Goal: Task Accomplishment & Management: Manage account settings

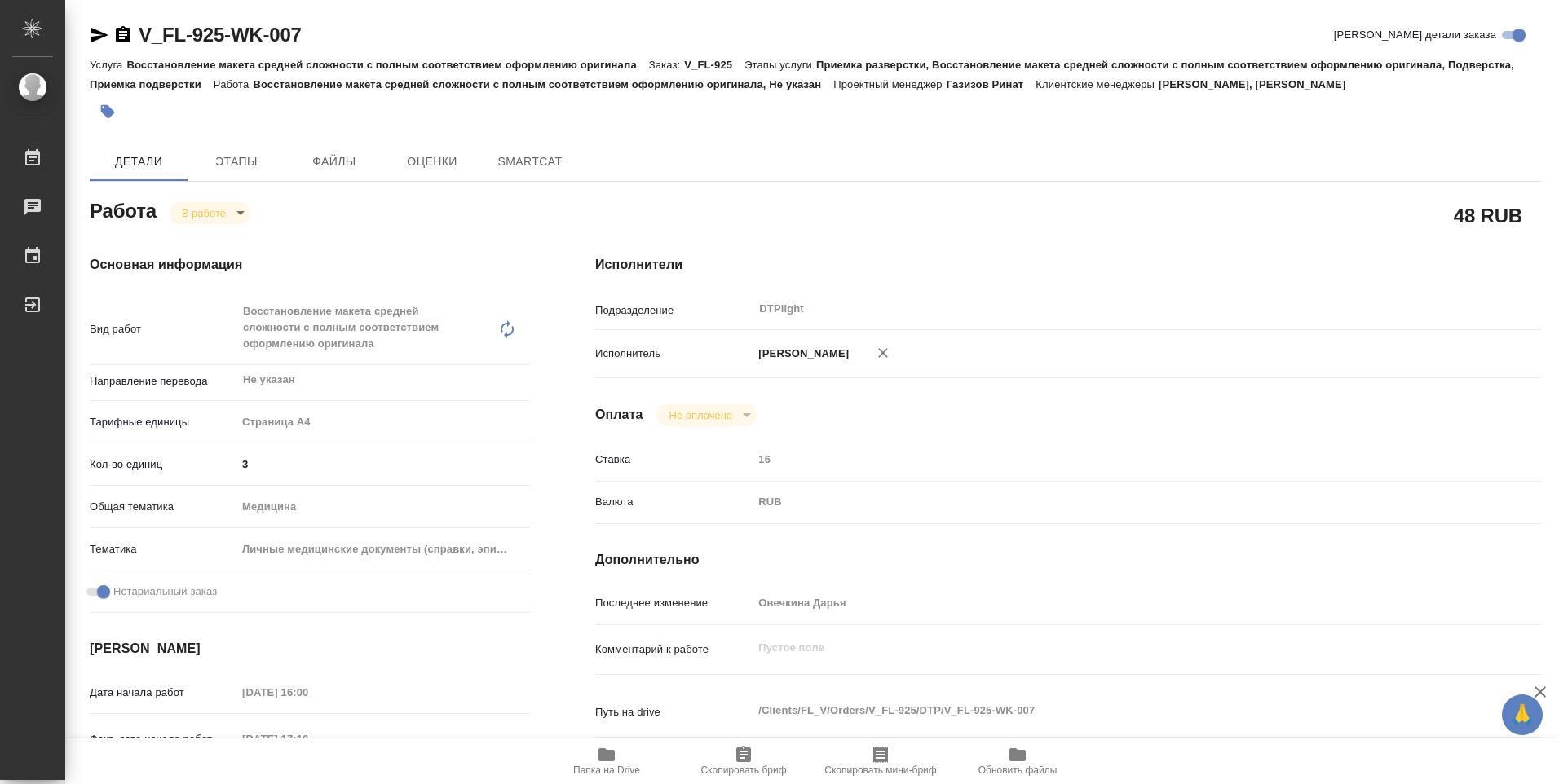
type textarea "x"
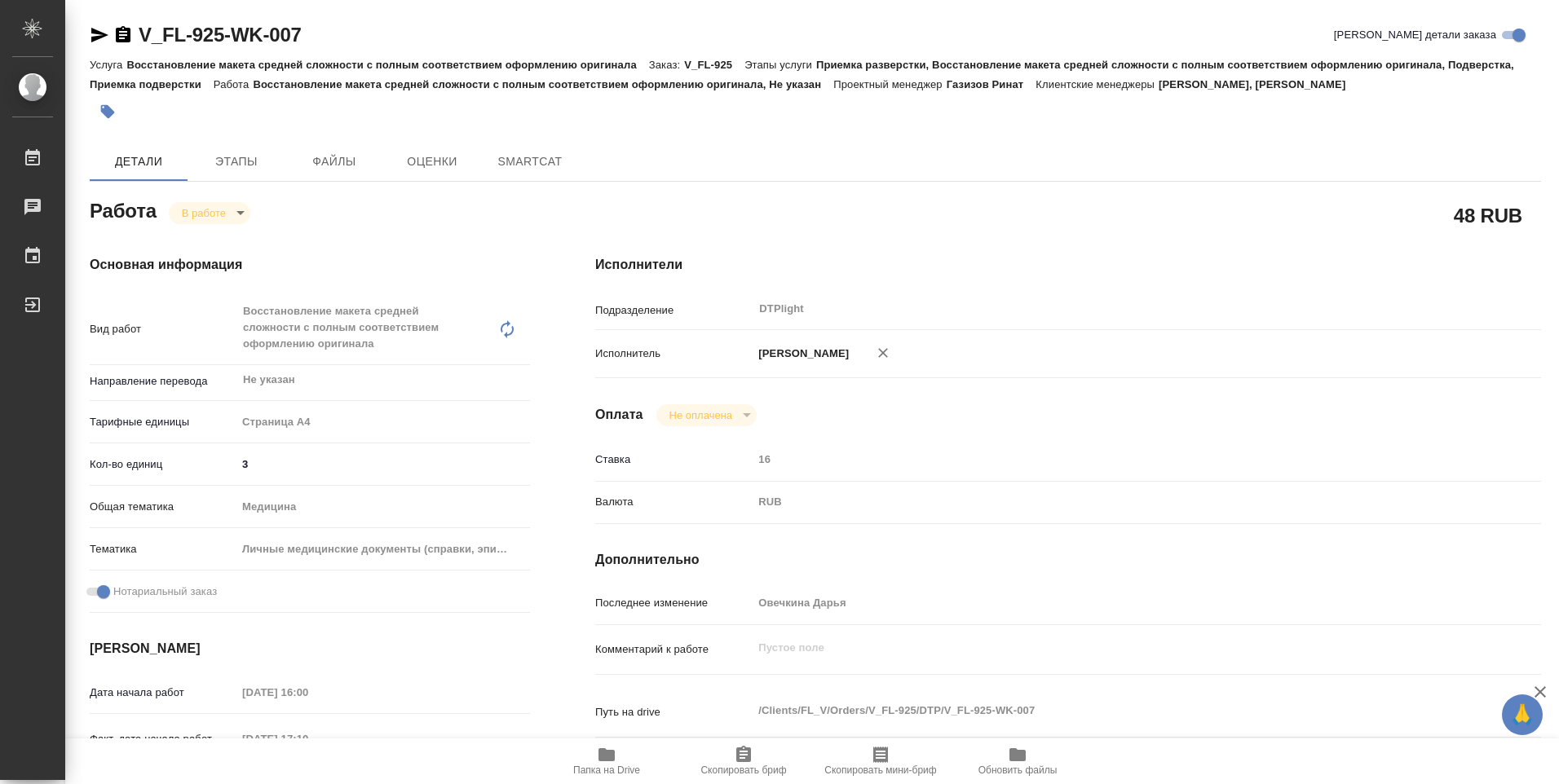
type textarea "x"
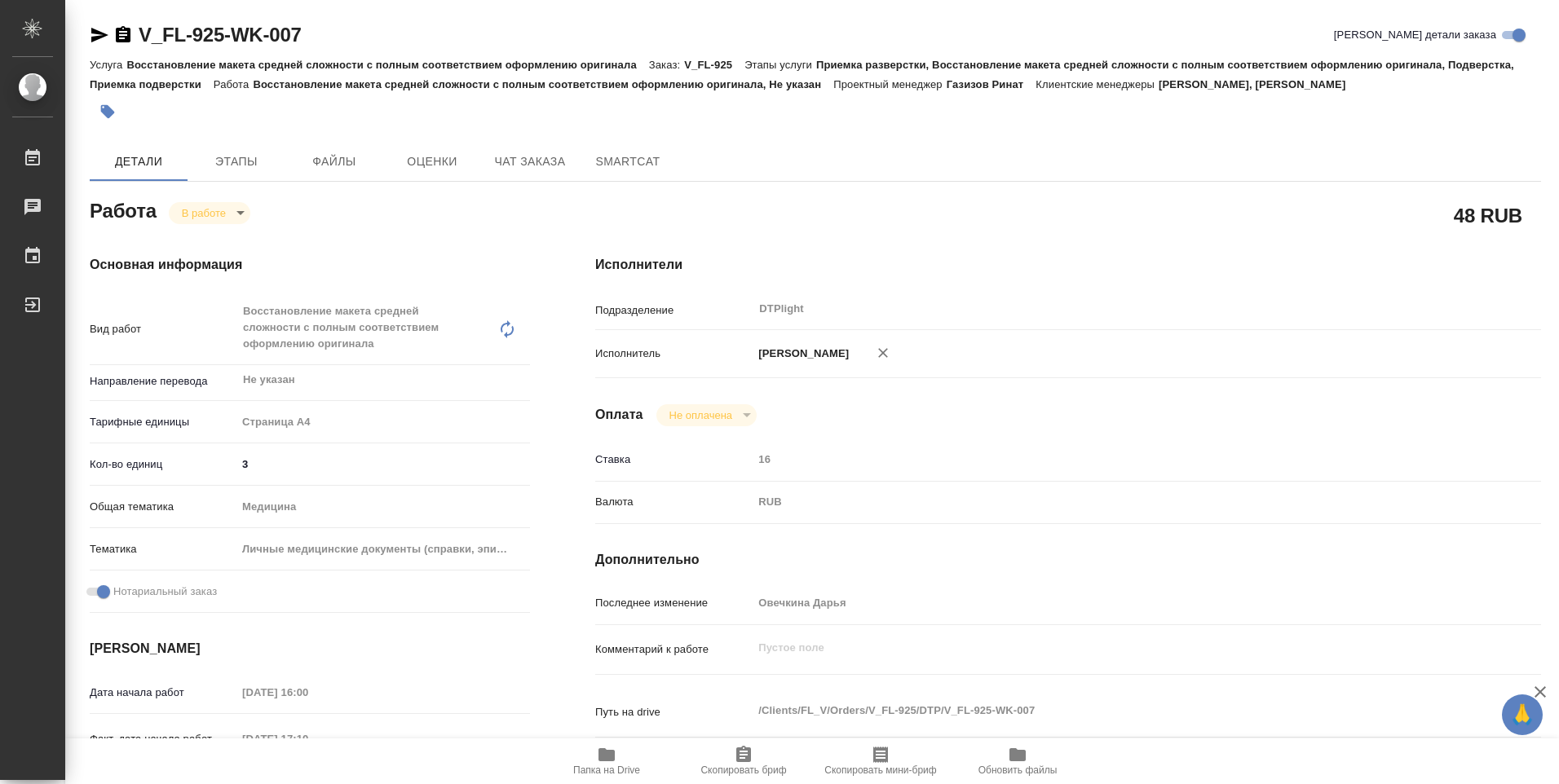
type textarea "x"
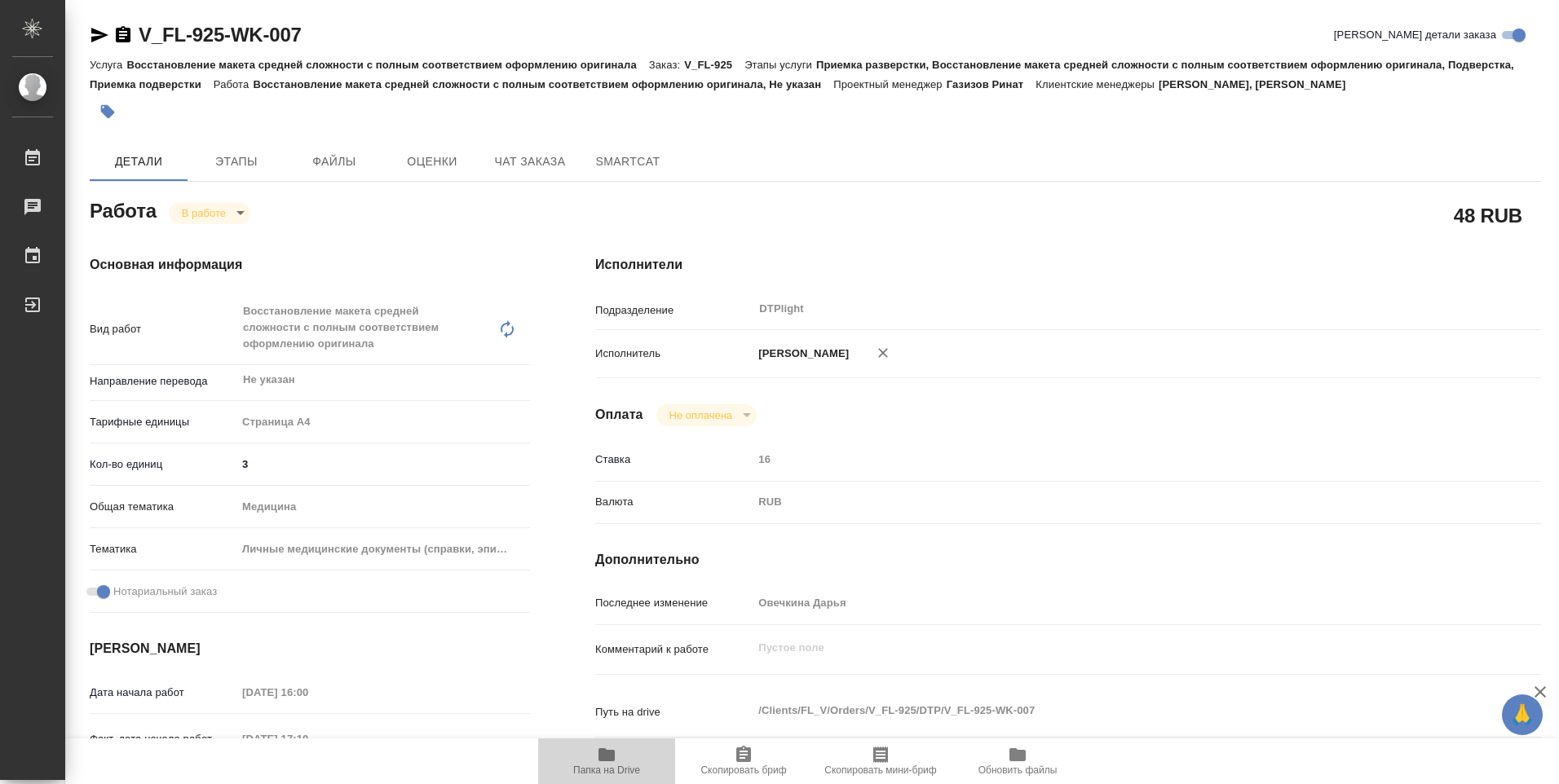
click at [591, 762] on span "Папка на Drive" at bounding box center [606, 760] width 117 height 31
type textarea "x"
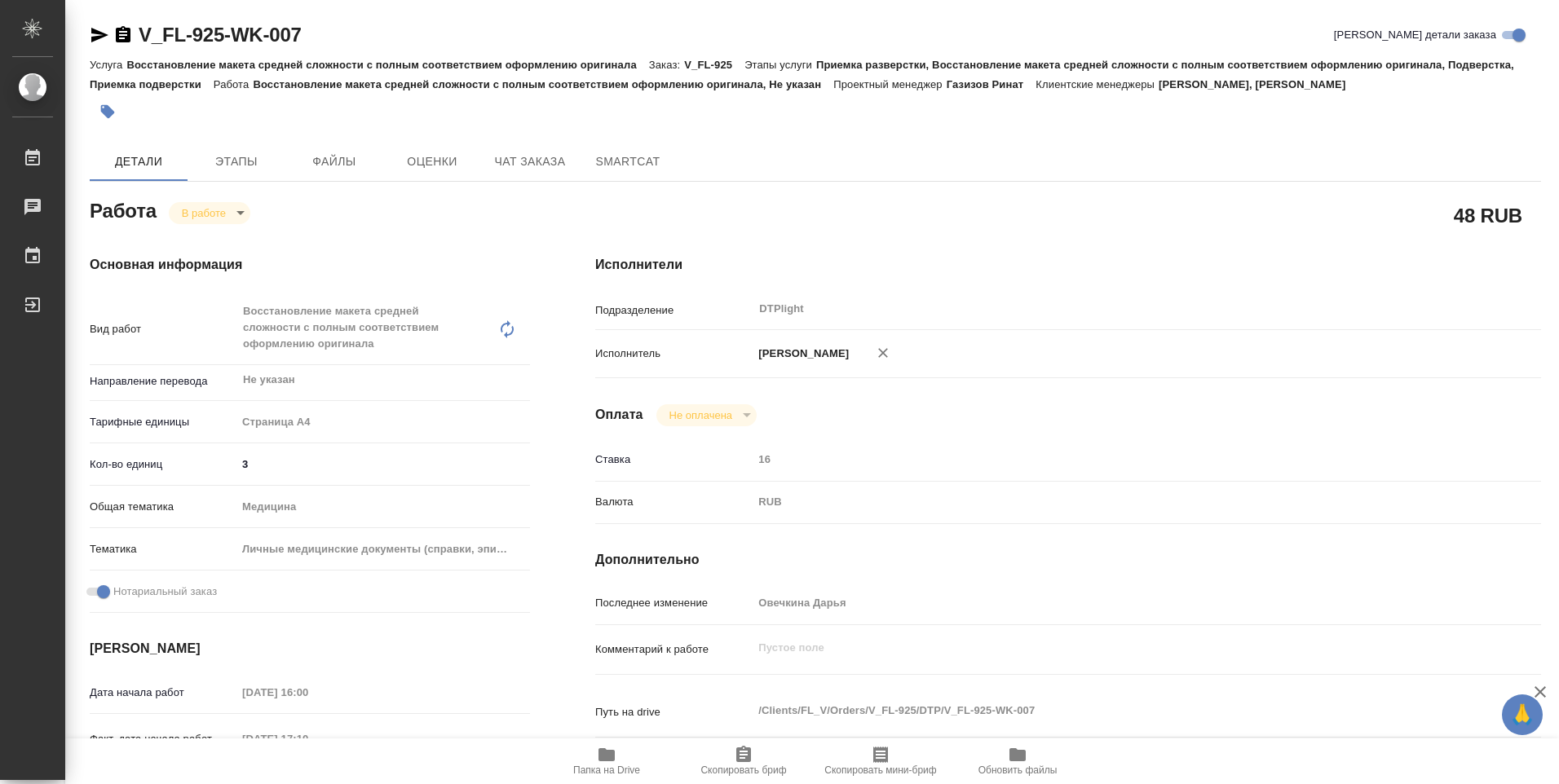
type textarea "x"
click at [245, 214] on body "🙏 .cls-1 fill:#fff; AWATERA Ovechkina Darya Работы 0 Чаты График Выйти V_FL-925…" at bounding box center [780, 392] width 1559 height 784
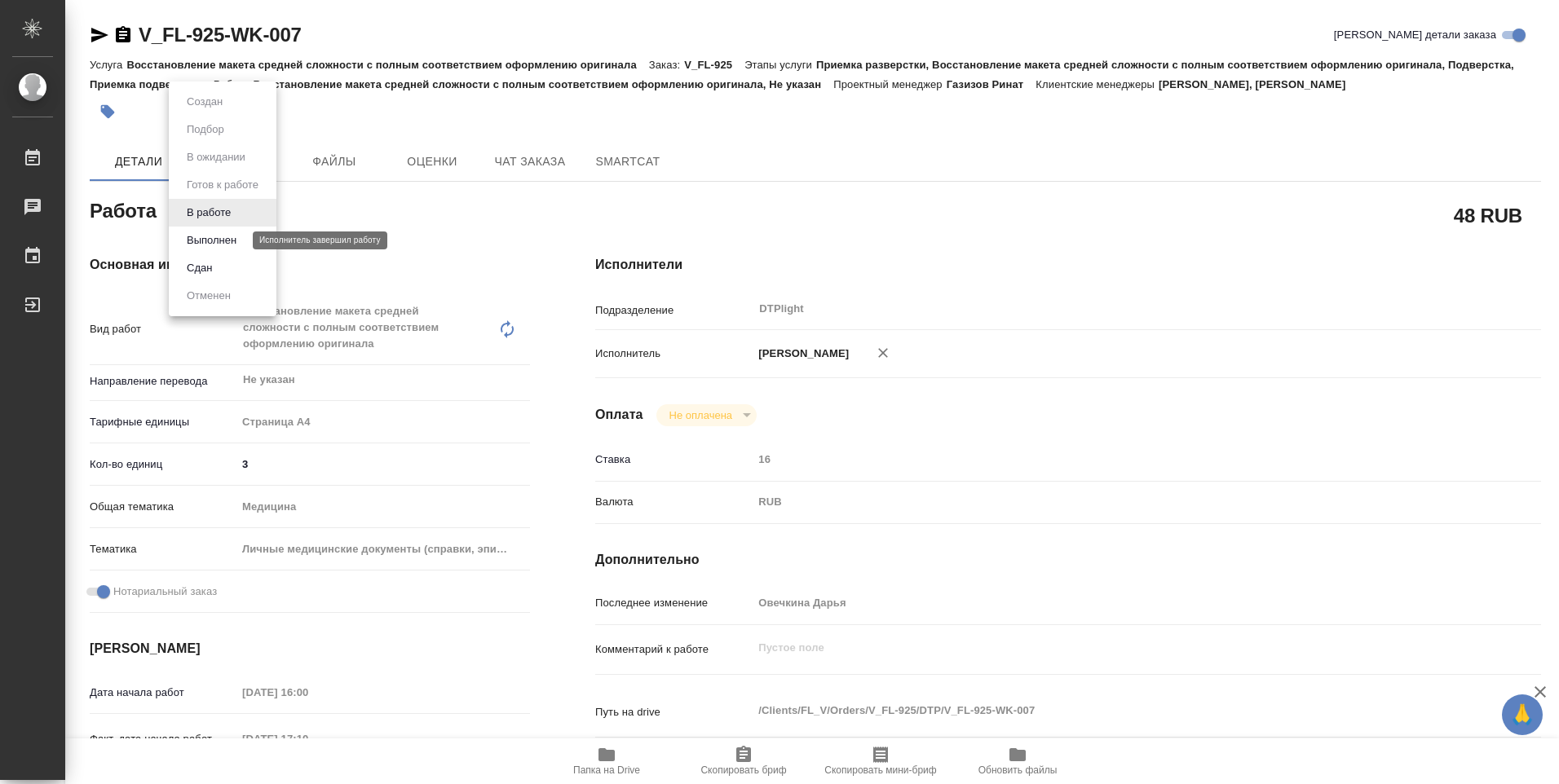
click at [226, 239] on button "Выполнен" at bounding box center [212, 240] width 60 height 18
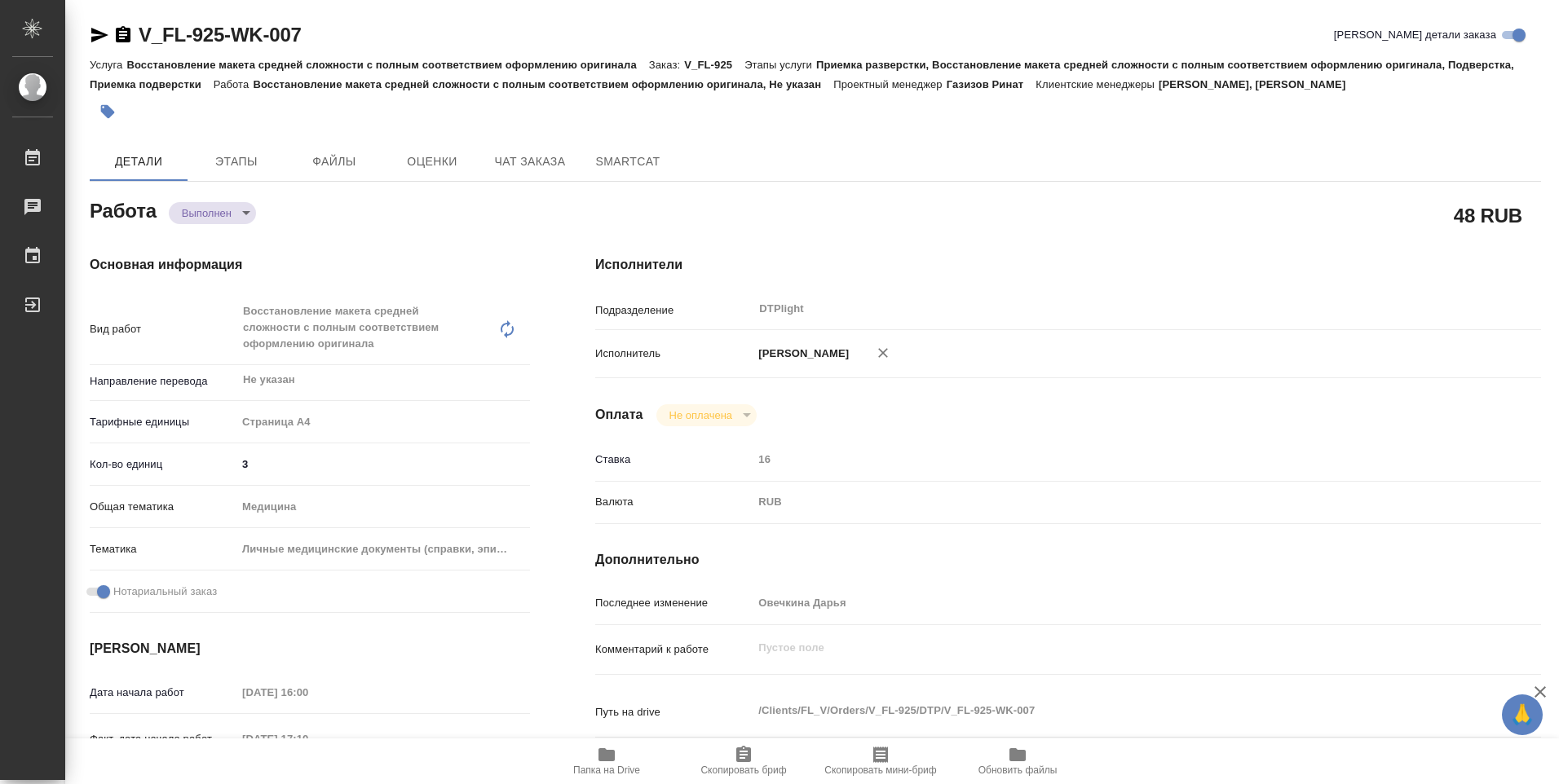
type textarea "x"
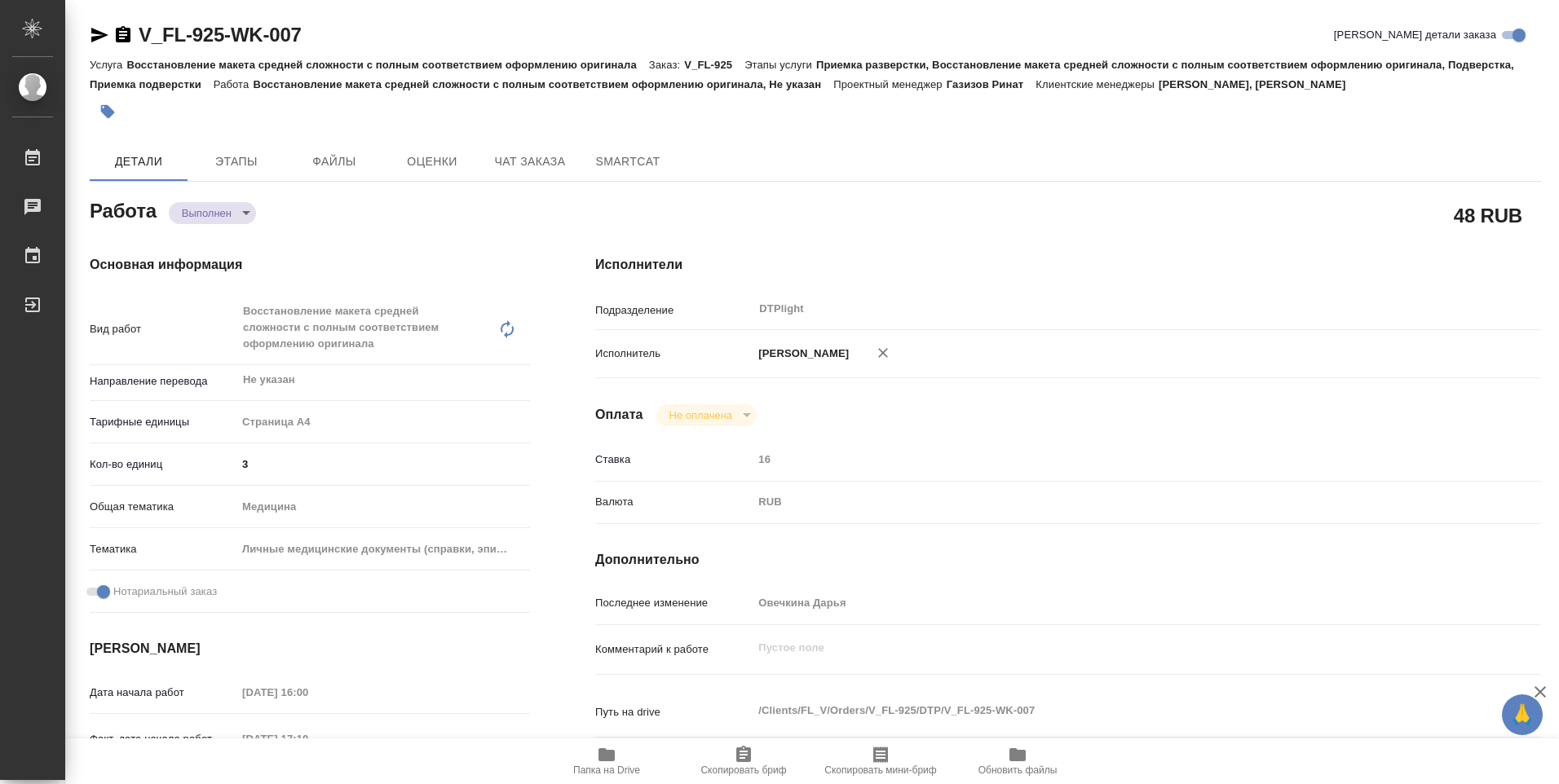
type textarea "x"
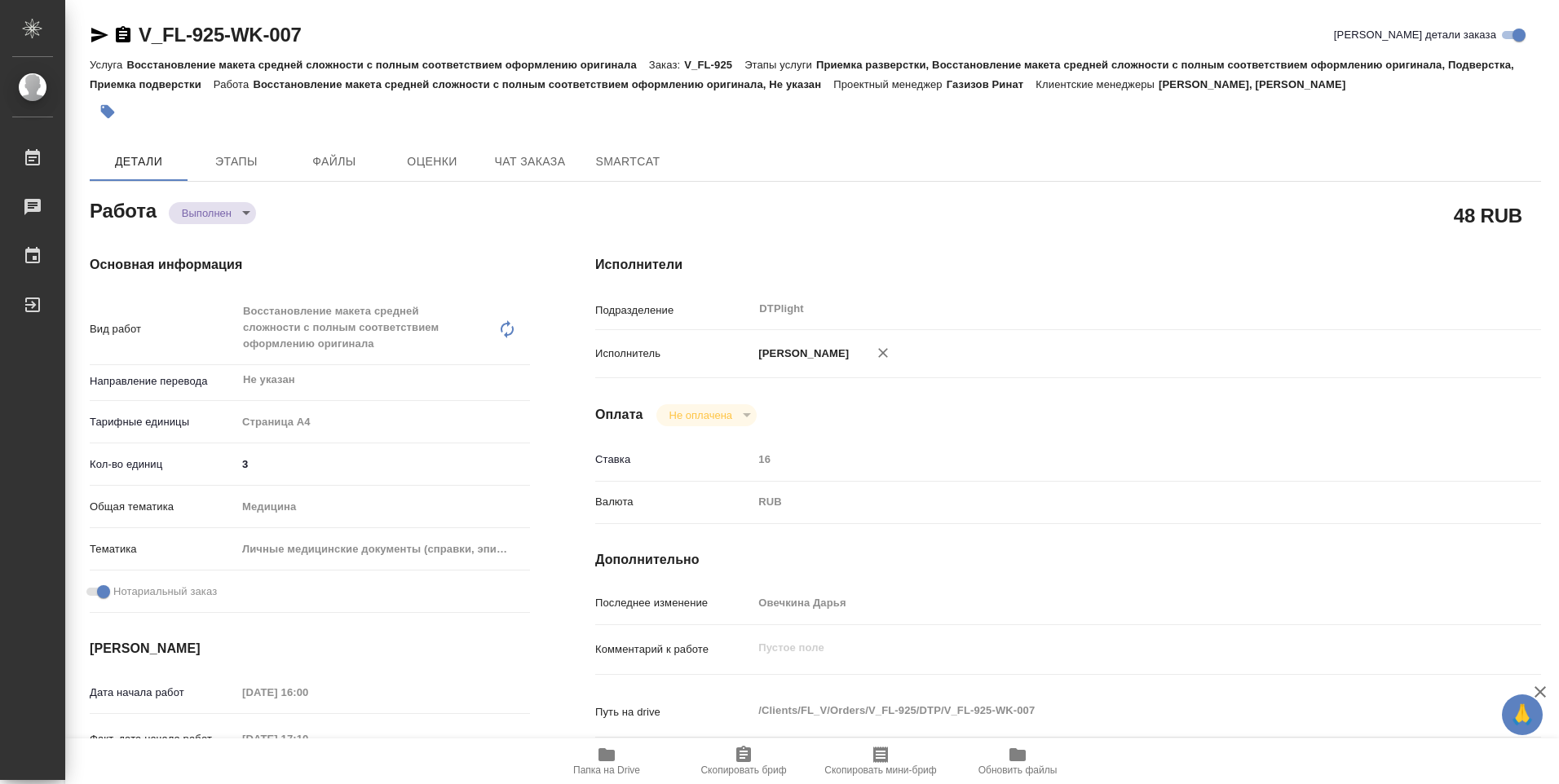
type textarea "x"
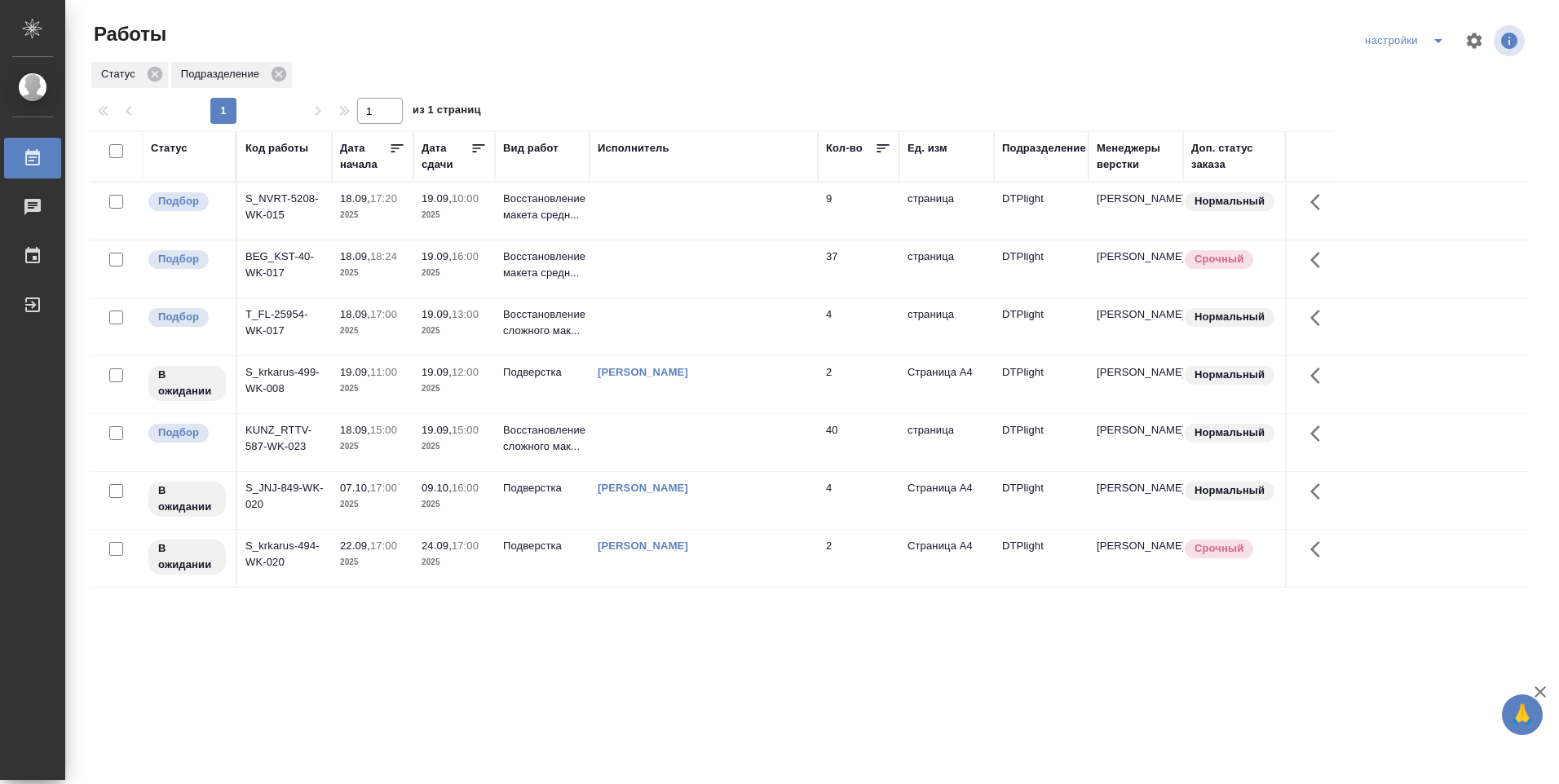
click at [502, 322] on td "Восстановление сложного мак..." at bounding box center [542, 327] width 95 height 57
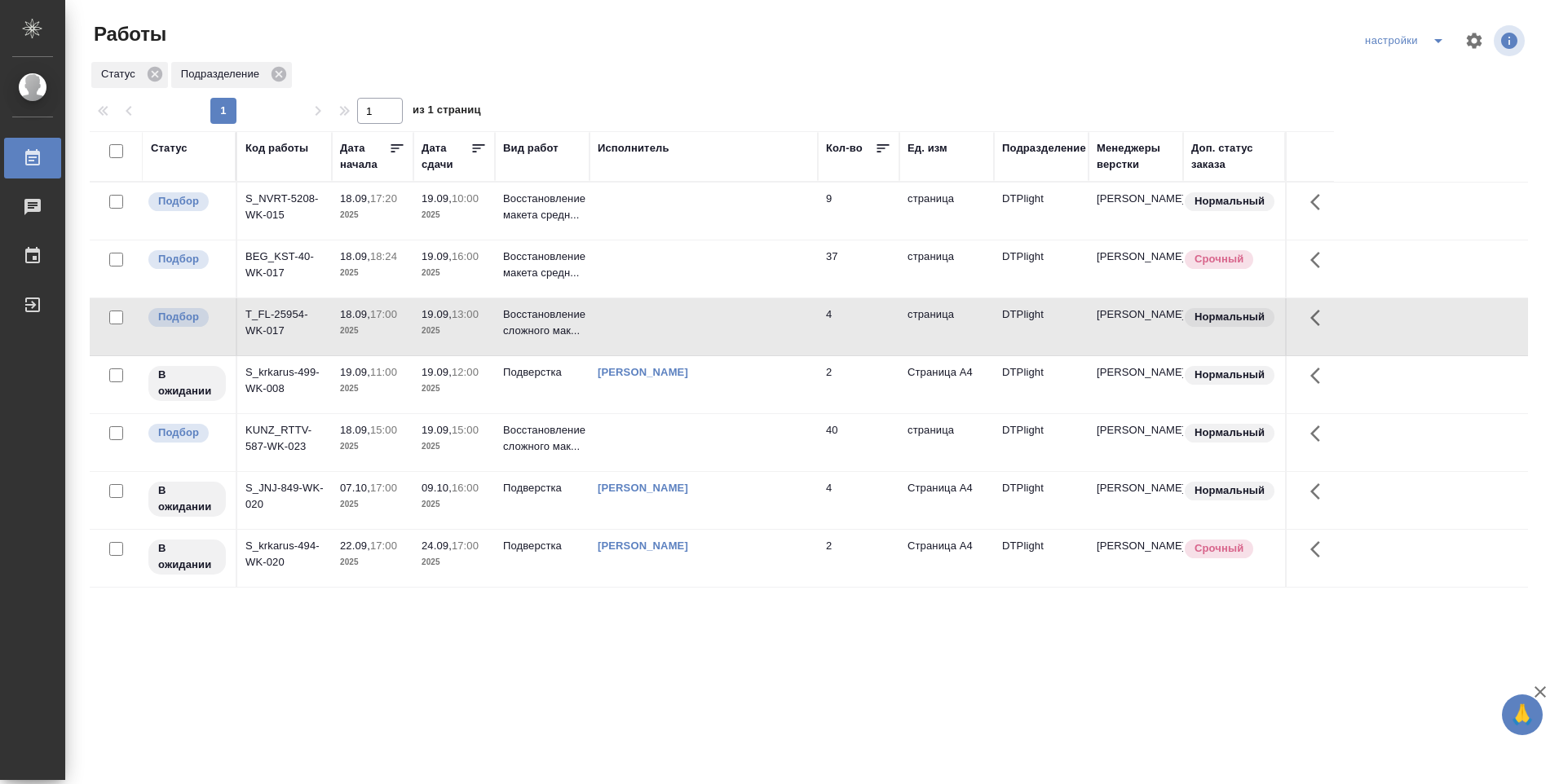
click at [502, 321] on td "Восстановление сложного мак..." at bounding box center [542, 327] width 95 height 57
click at [532, 200] on p "Восстановление макета средн..." at bounding box center [542, 206] width 78 height 32
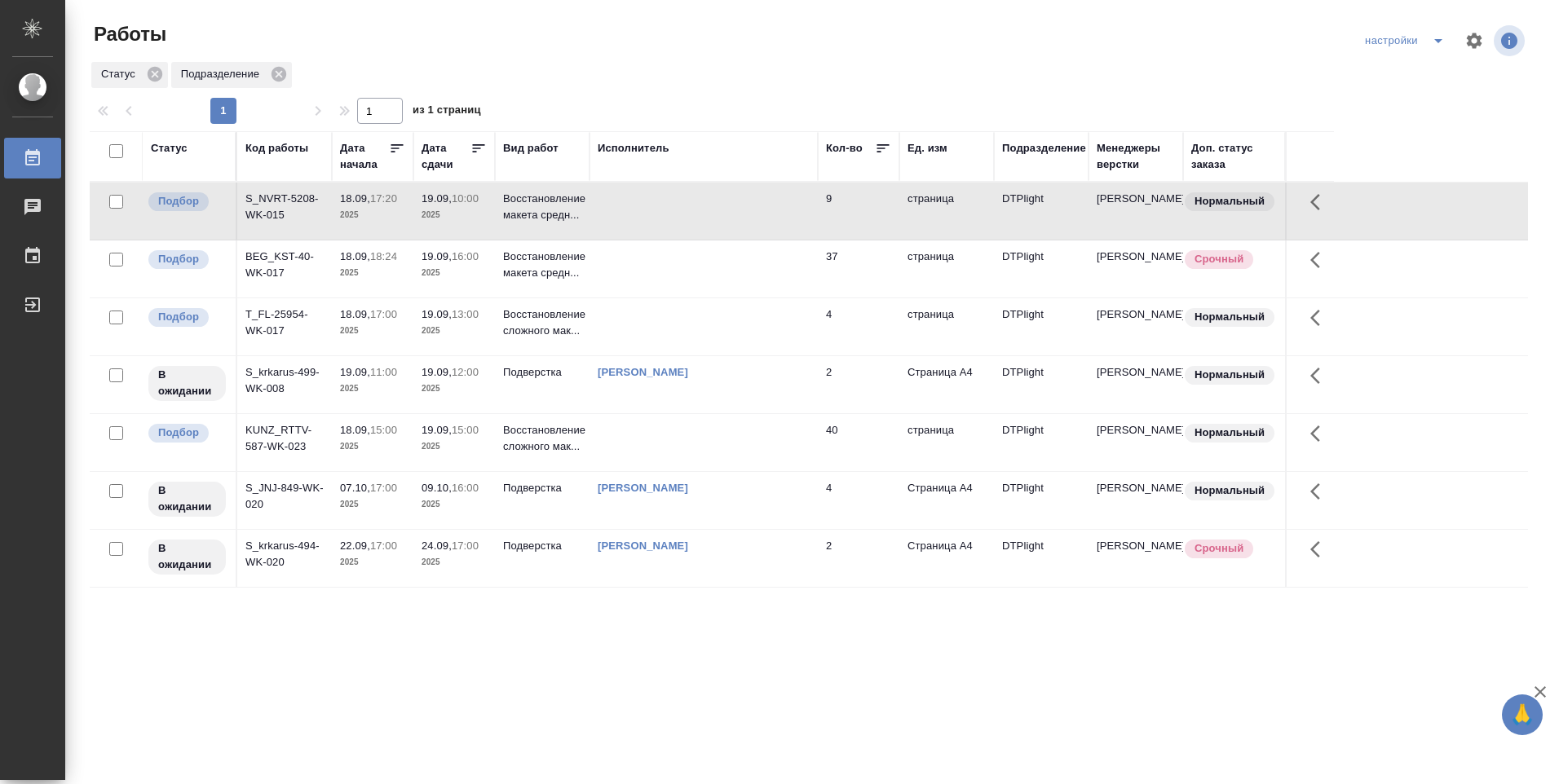
click at [527, 185] on td "Восстановление макета средн..." at bounding box center [542, 211] width 95 height 57
click at [527, 184] on td "Восстановление макета средн..." at bounding box center [542, 211] width 95 height 57
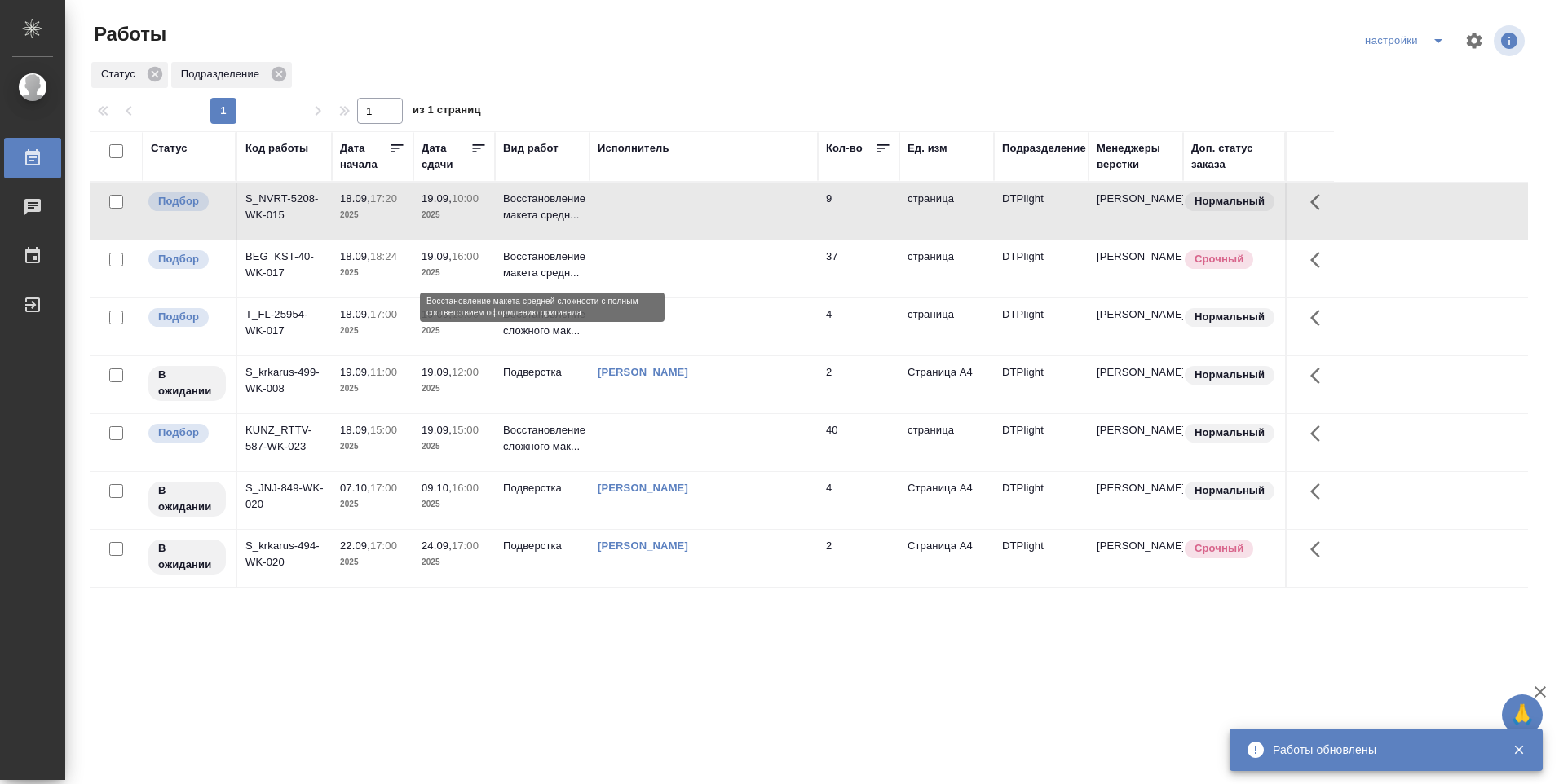
click at [566, 272] on p "Восстановление макета средн..." at bounding box center [542, 264] width 78 height 32
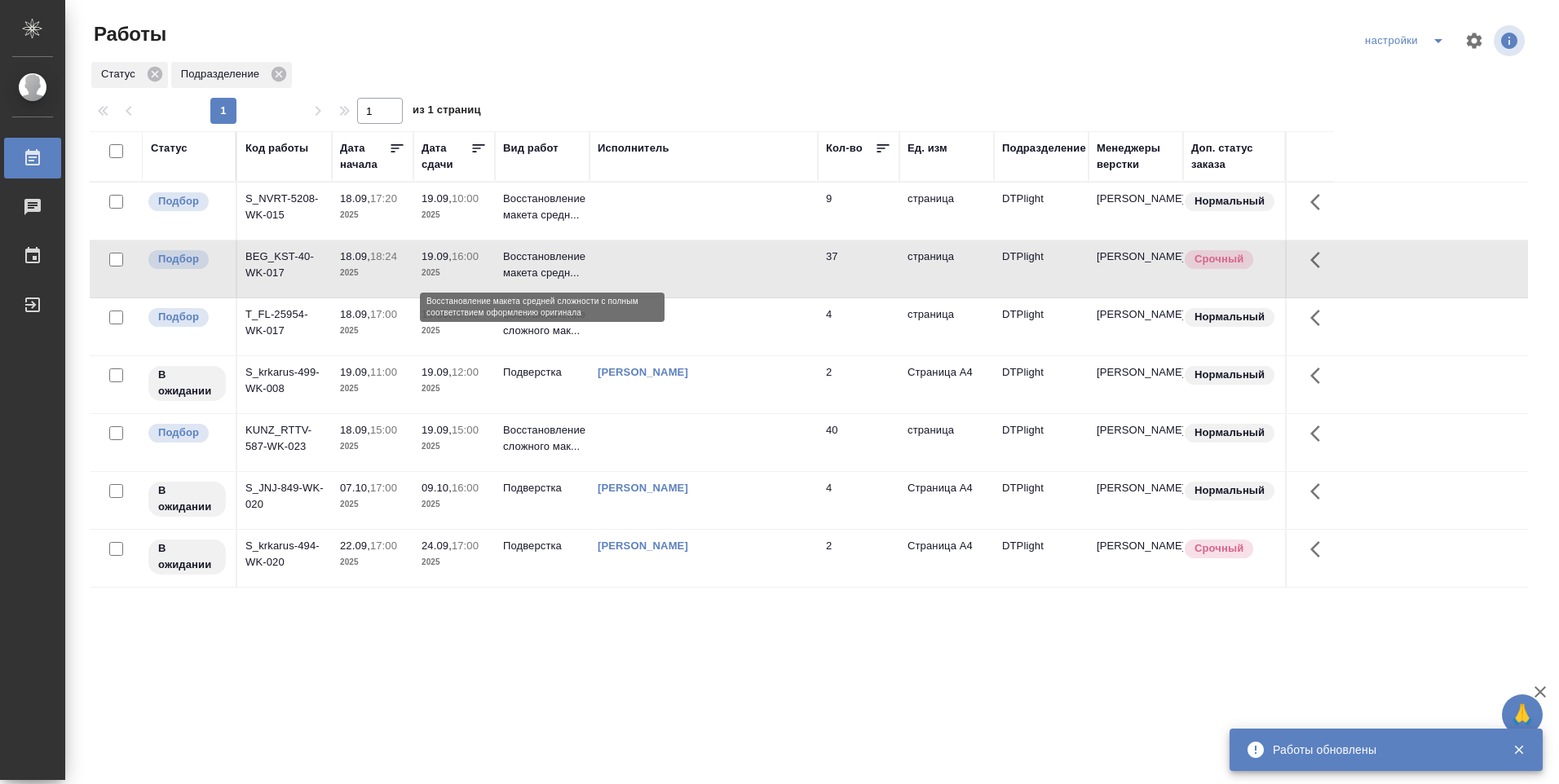
click at [552, 269] on p "Восстановление макета средн..." at bounding box center [542, 264] width 78 height 32
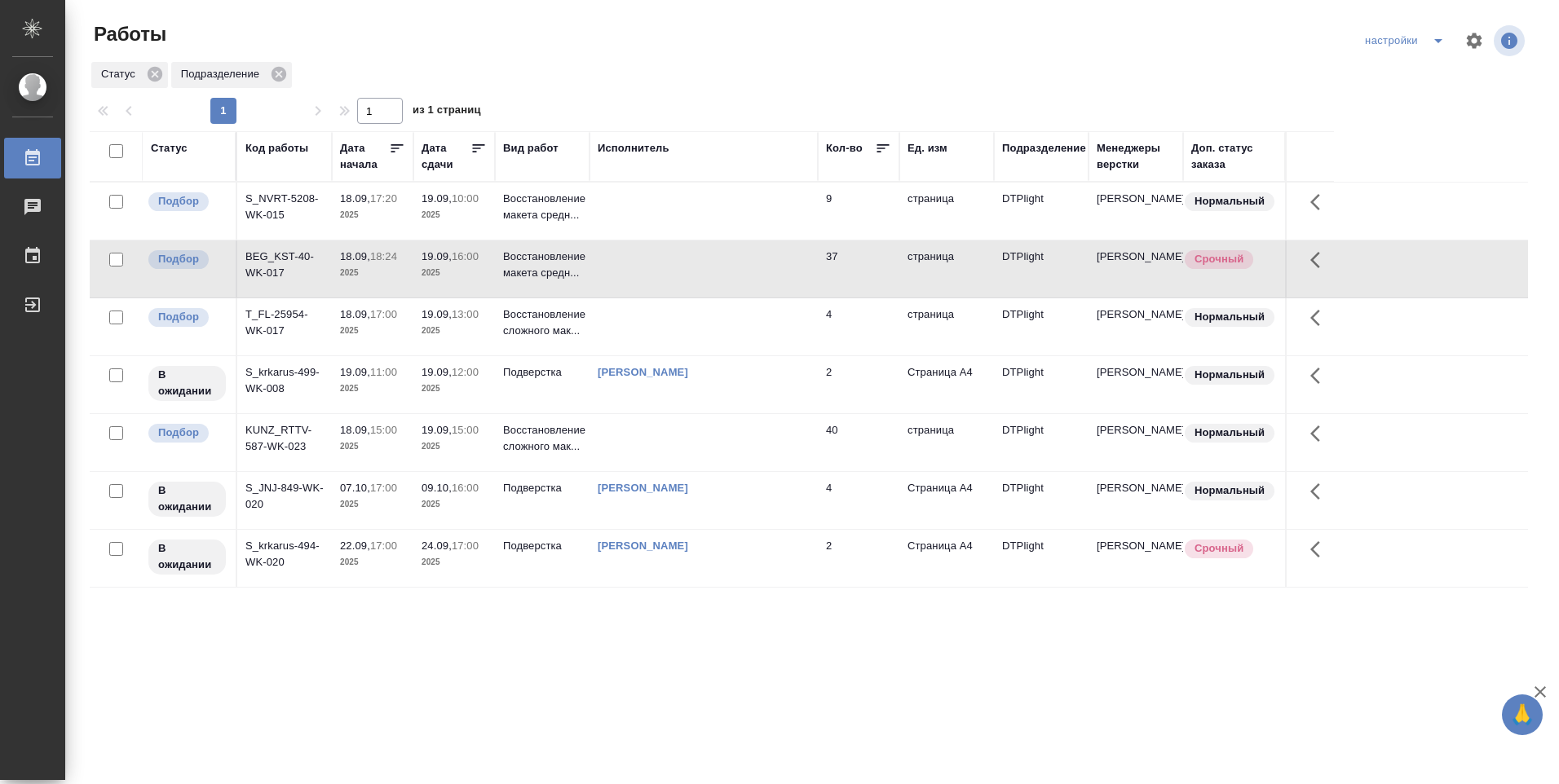
click at [681, 328] on td at bounding box center [704, 327] width 228 height 57
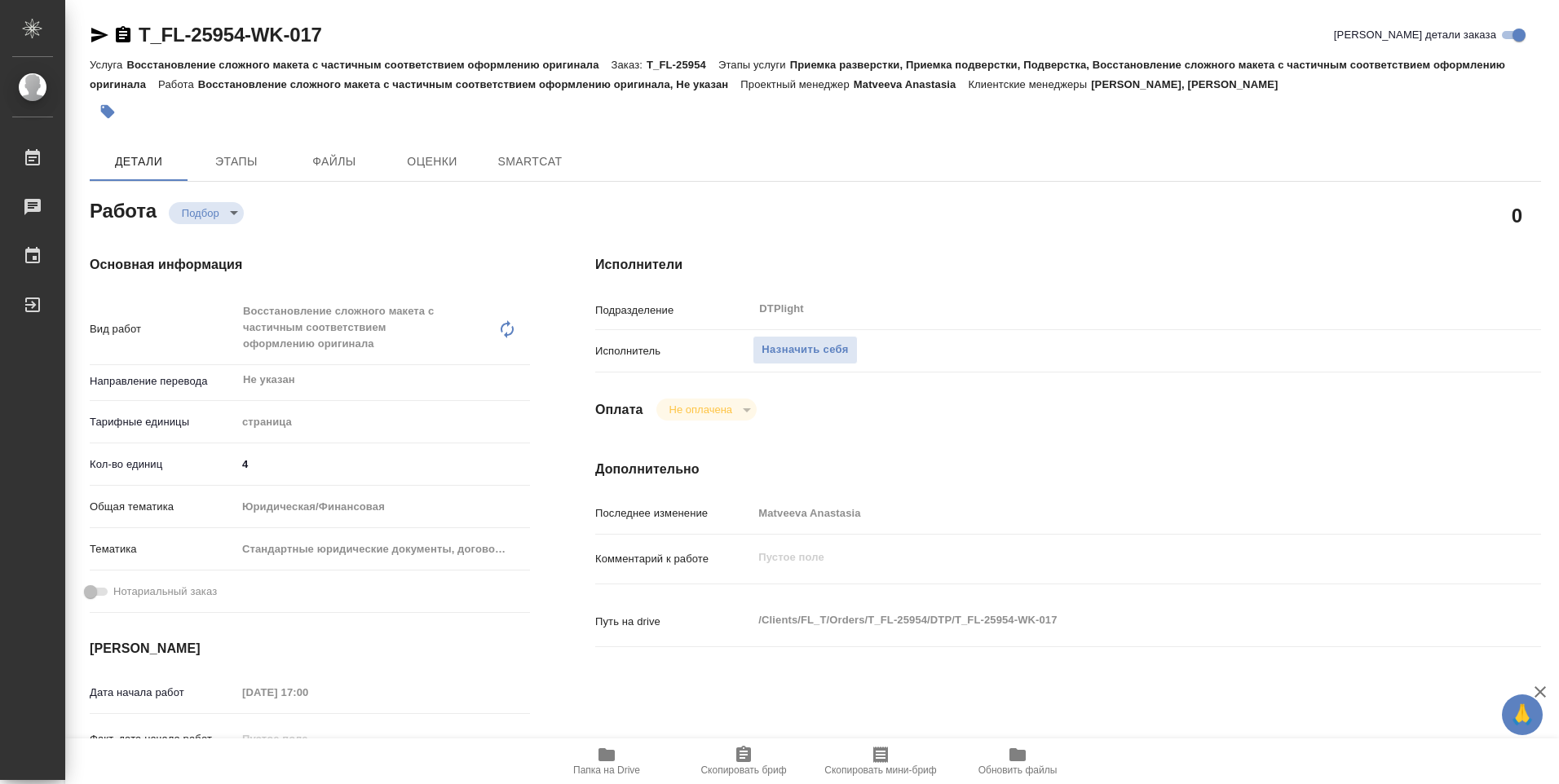
type textarea "x"
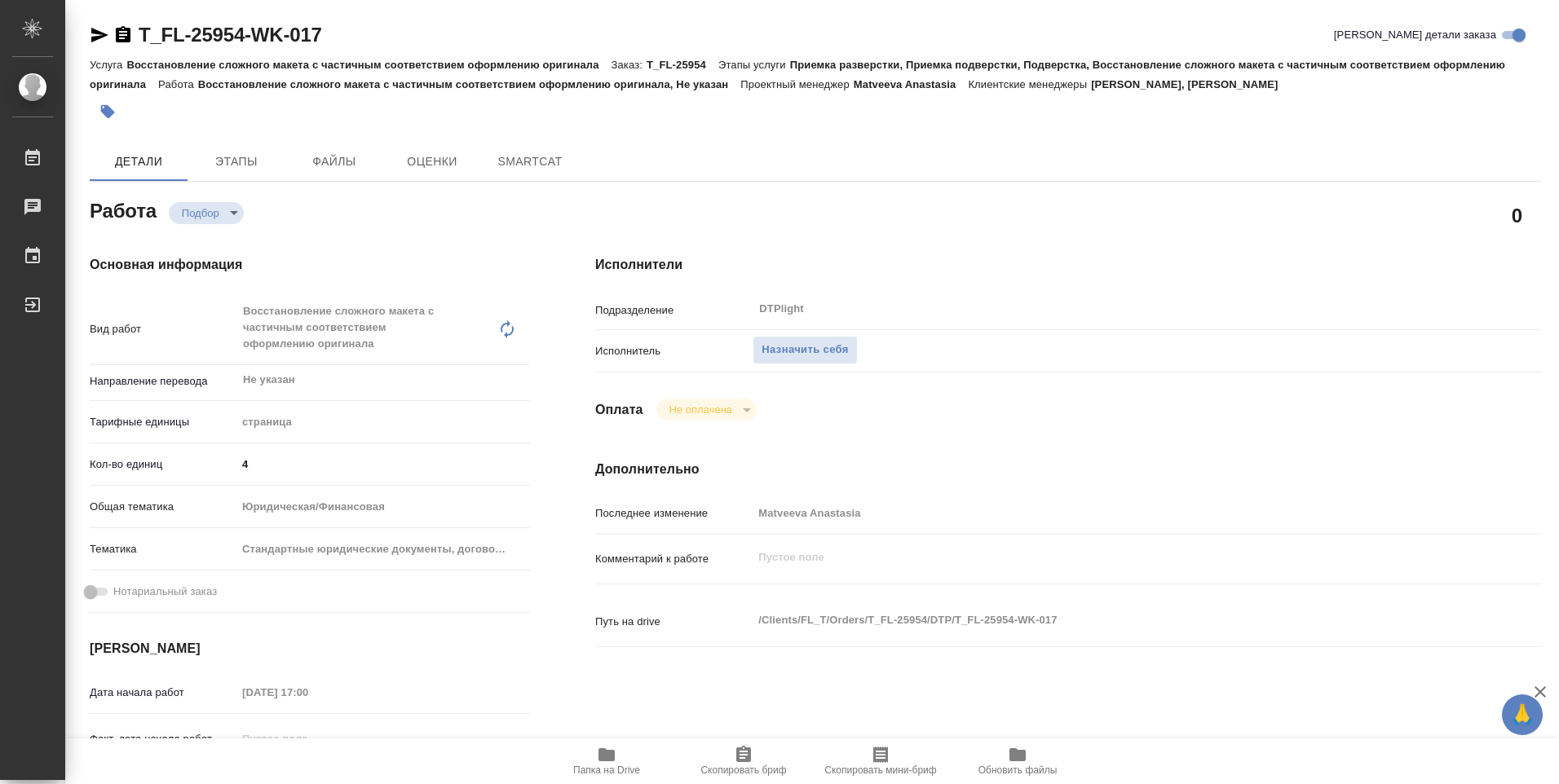
type textarea "x"
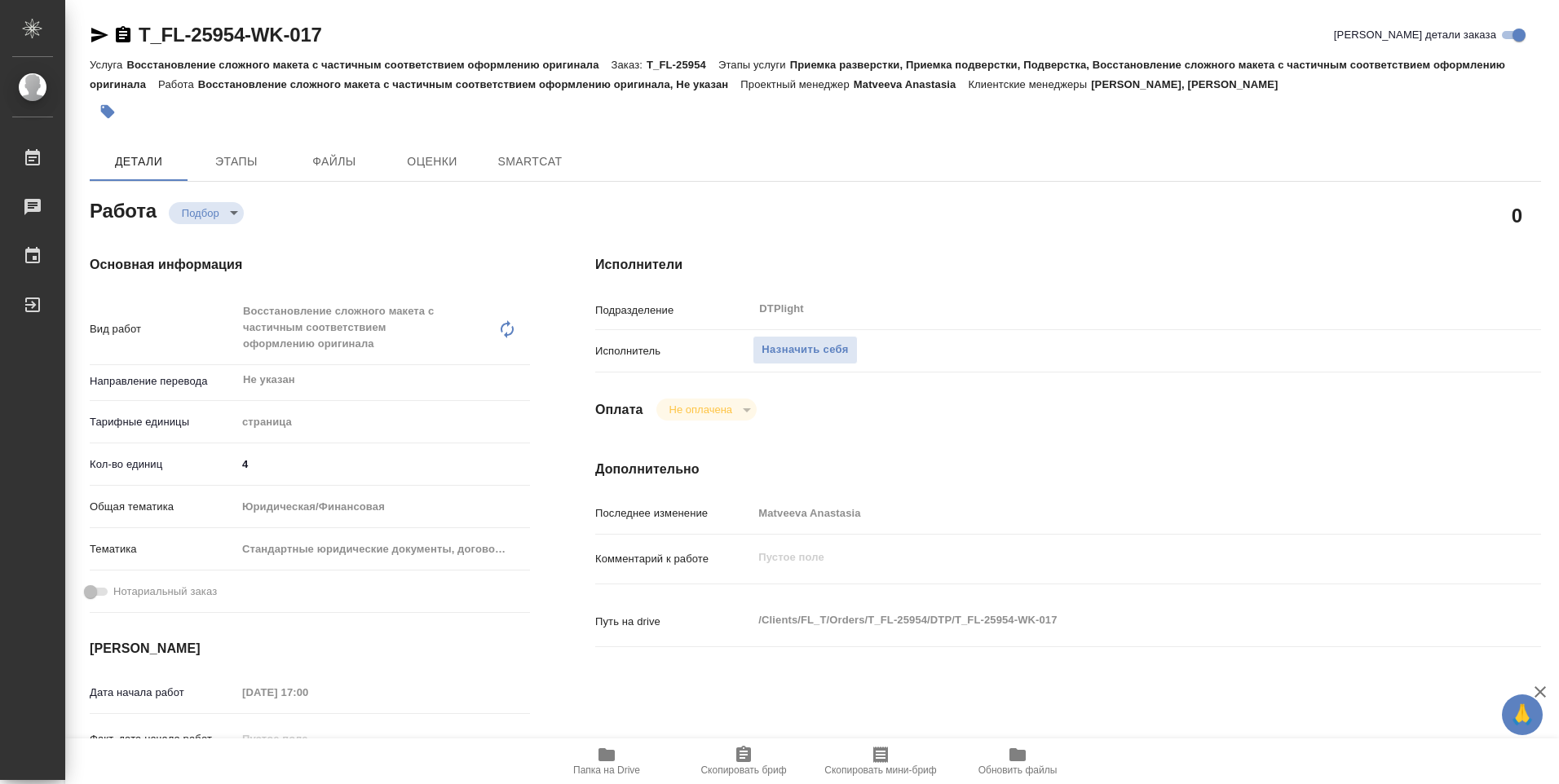
type textarea "x"
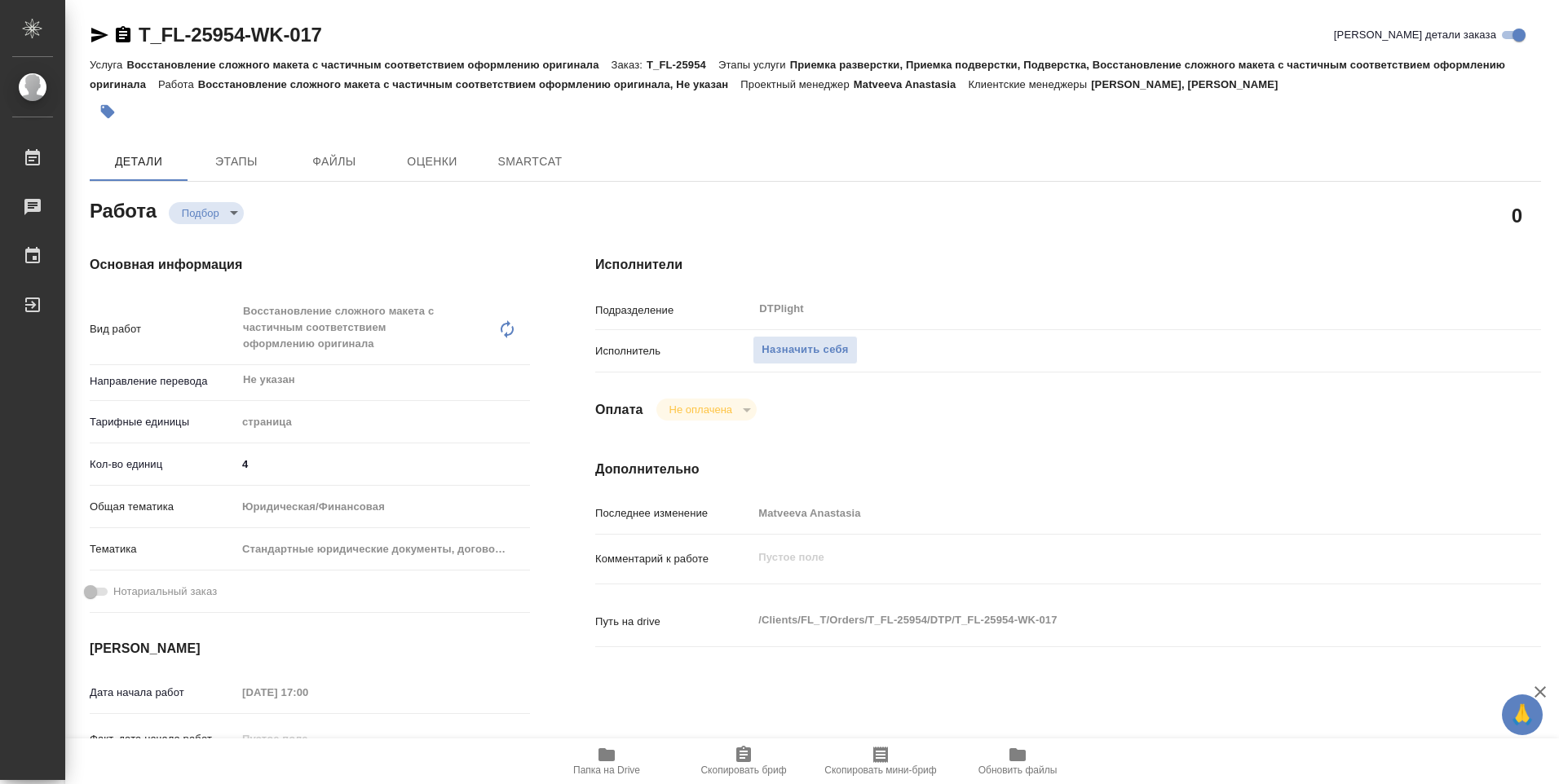
type textarea "x"
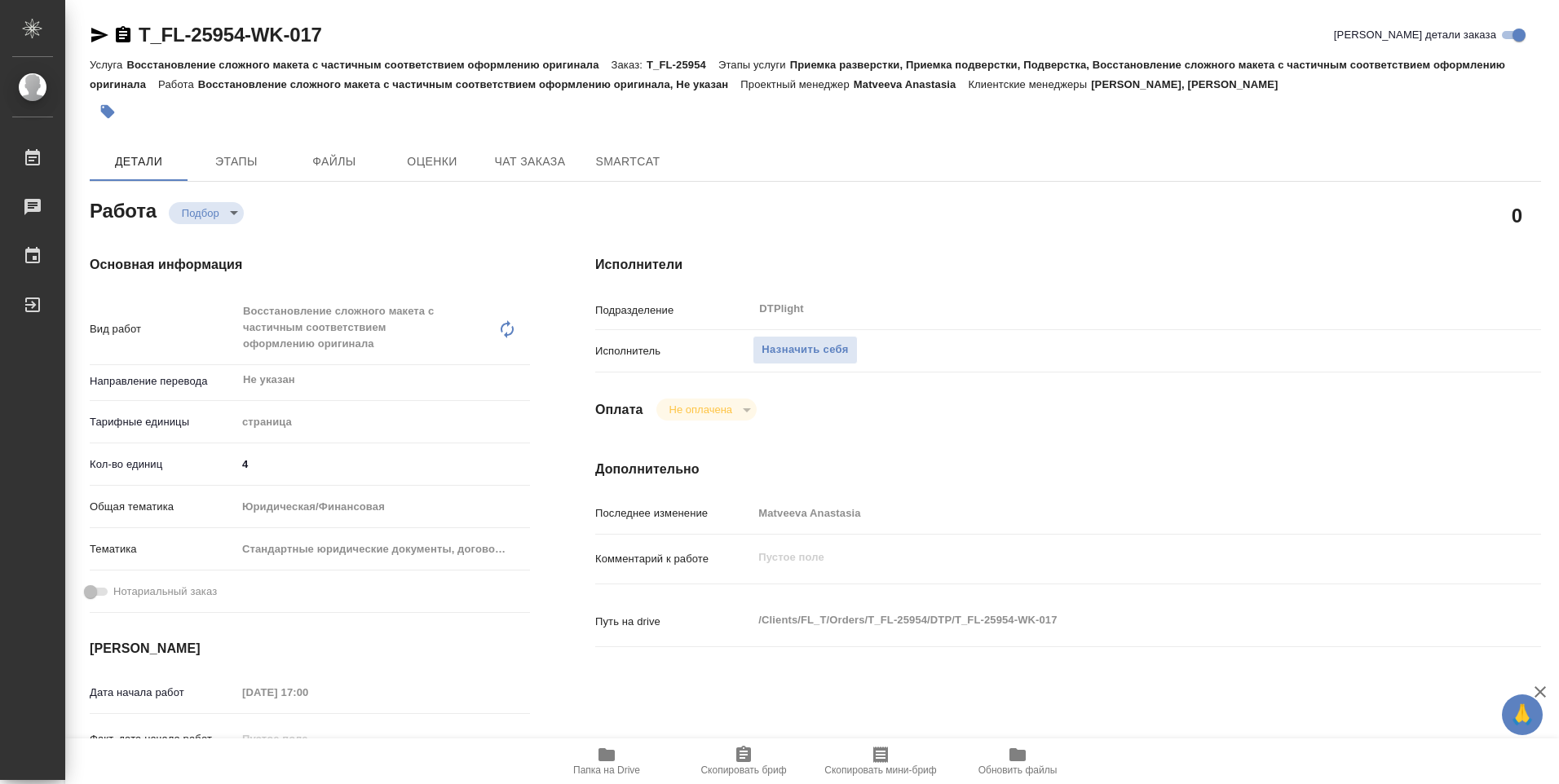
type textarea "x"
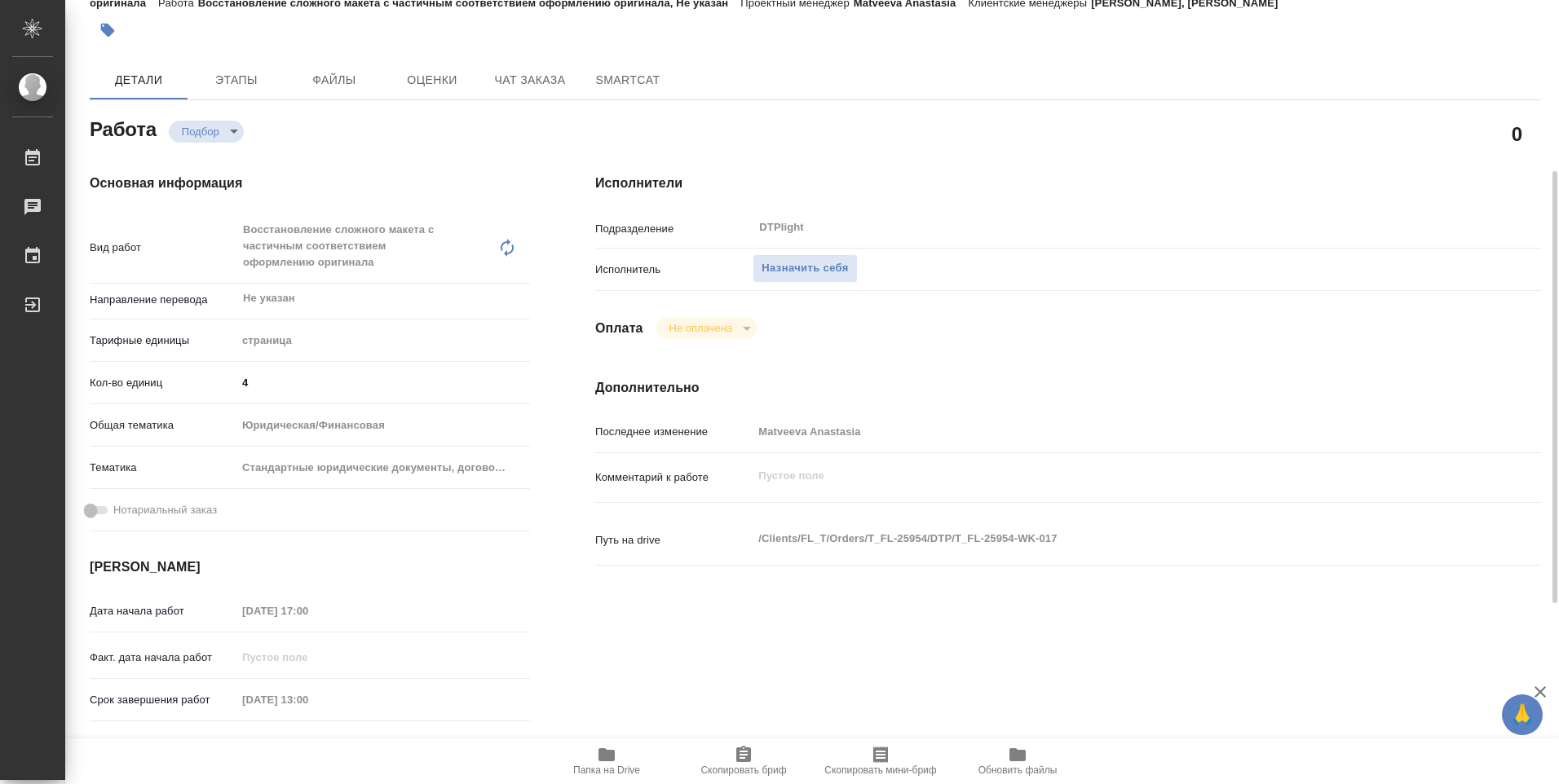
scroll to position [326, 0]
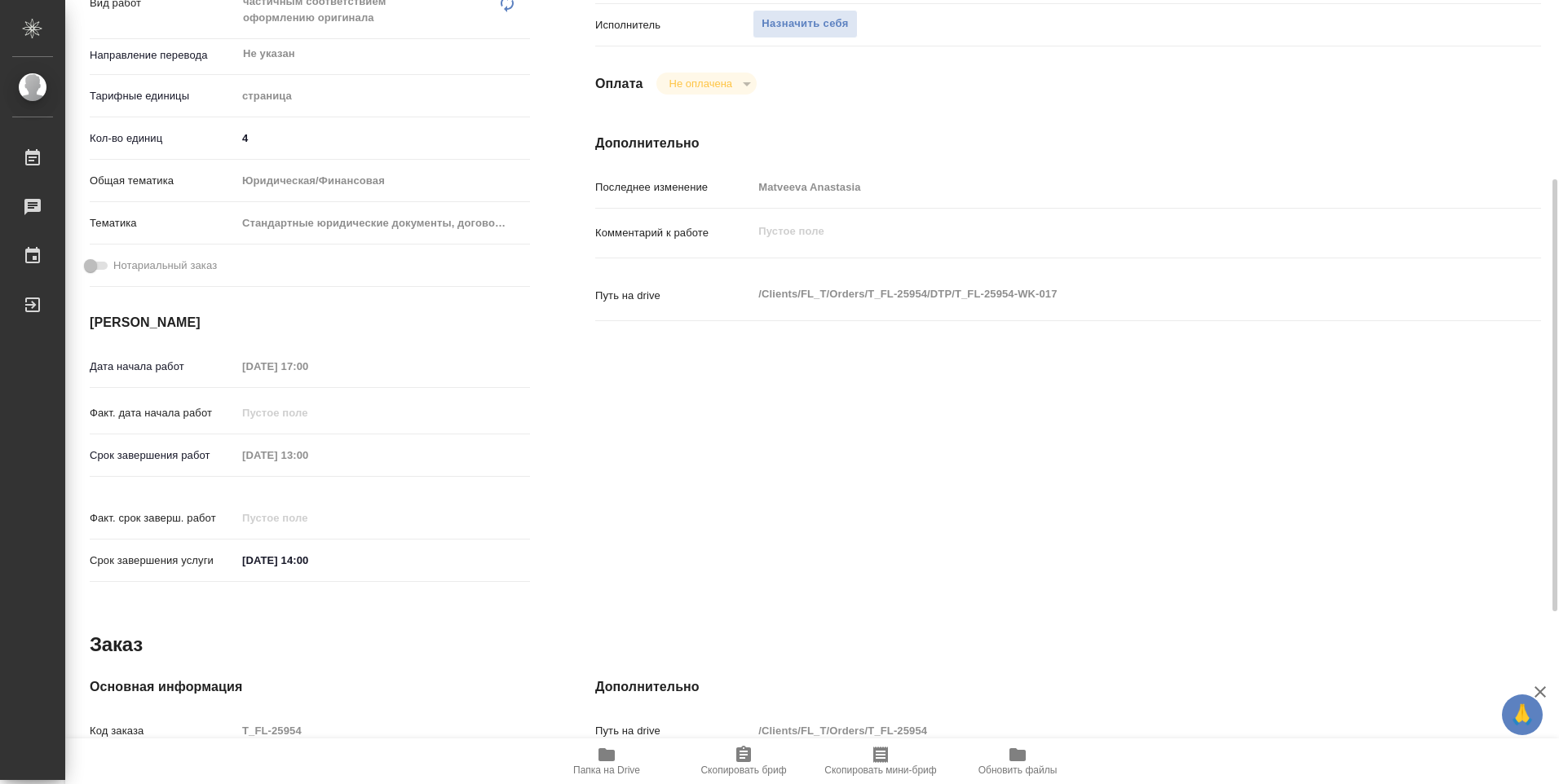
type textarea "x"
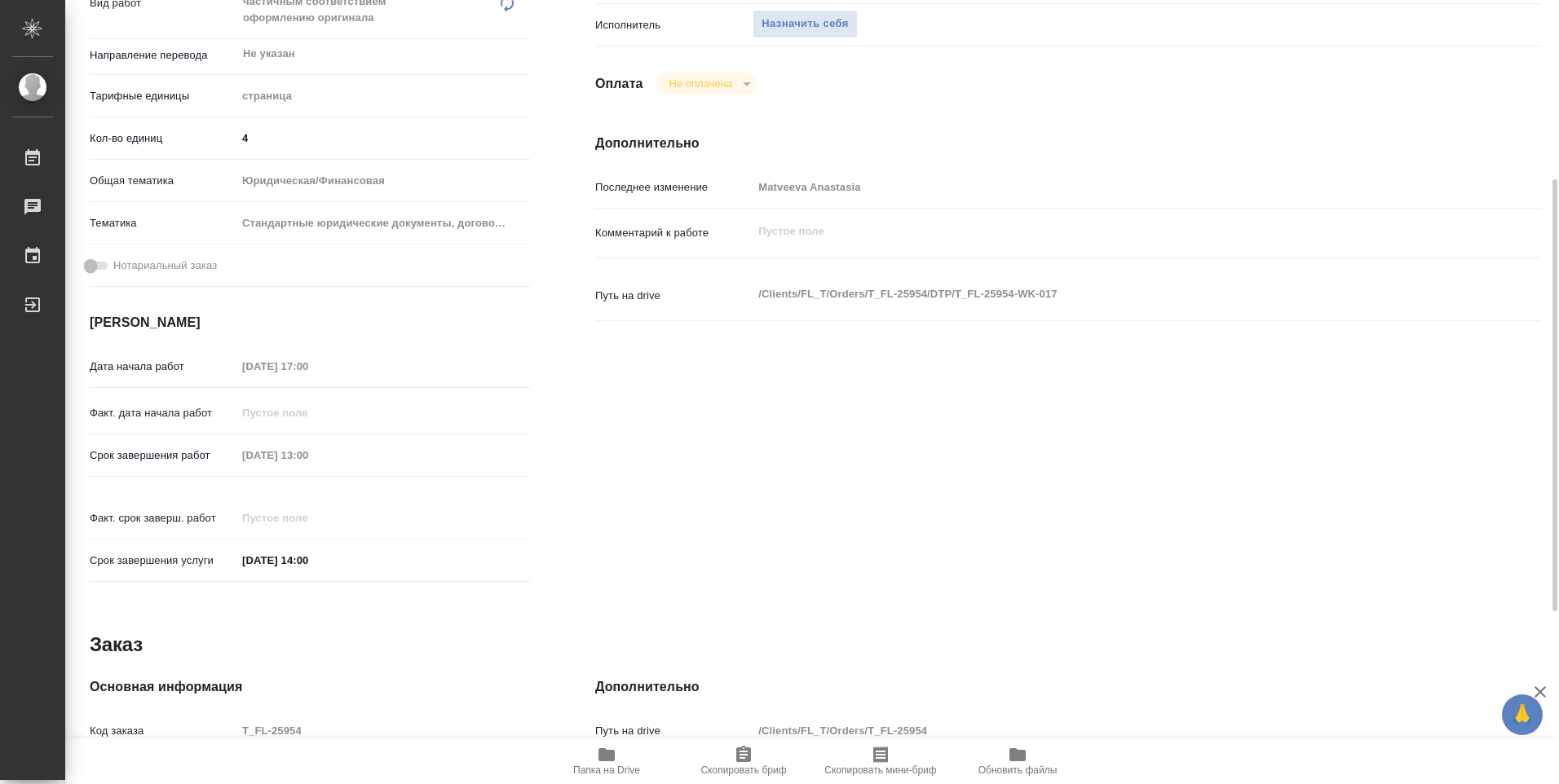
click at [611, 764] on icon "button" at bounding box center [607, 755] width 20 height 20
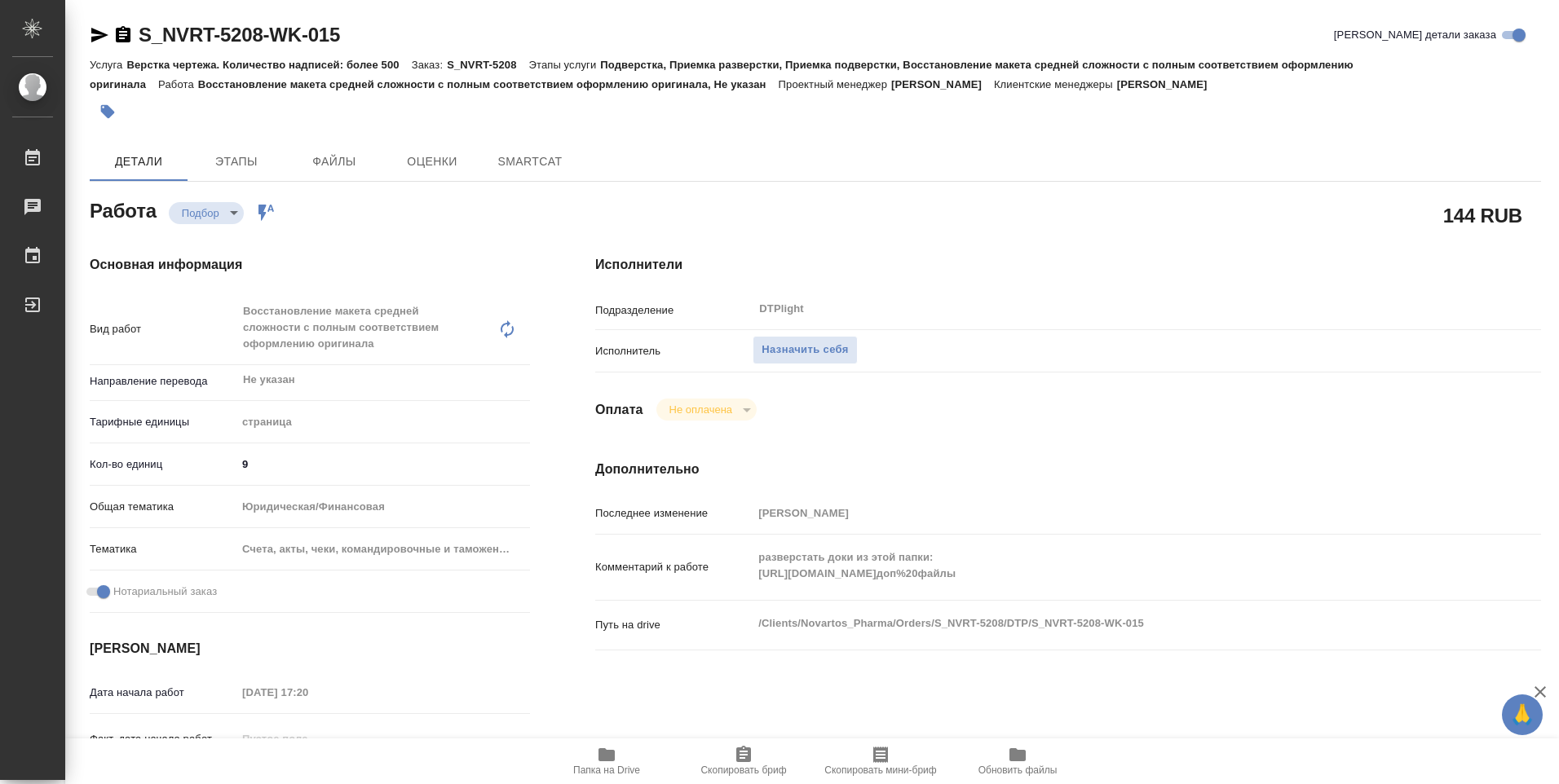
type textarea "x"
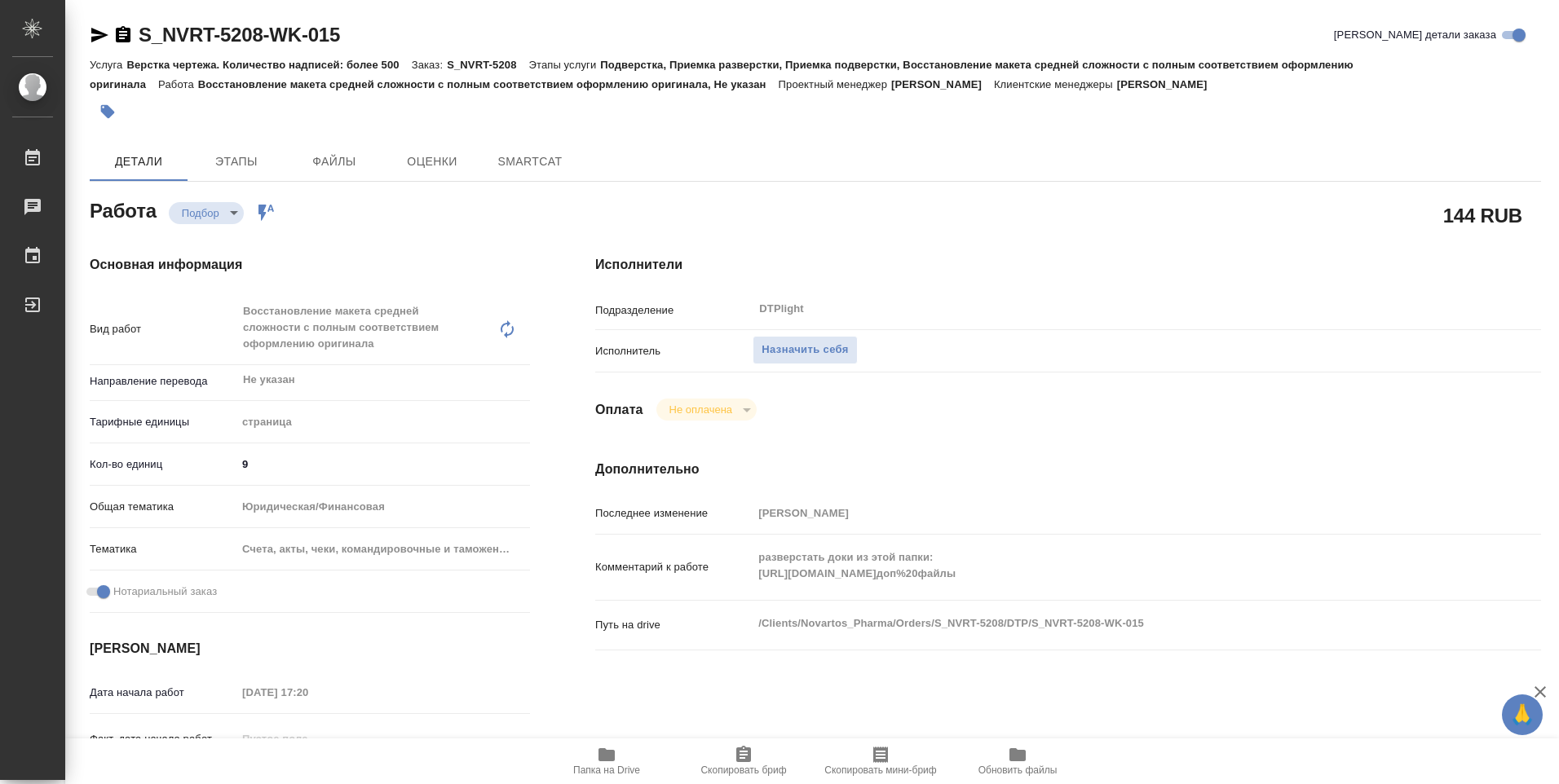
type textarea "x"
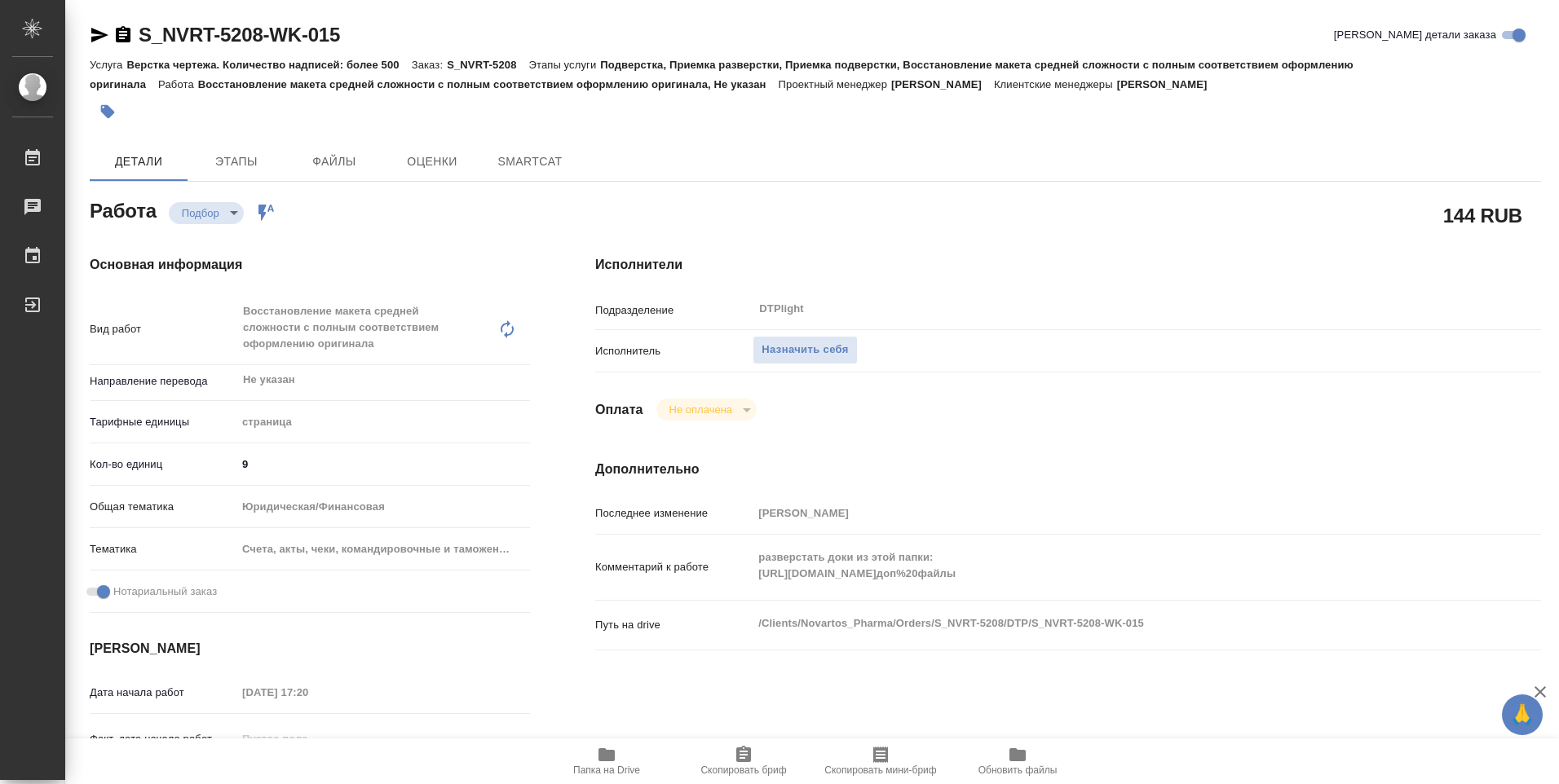
type textarea "x"
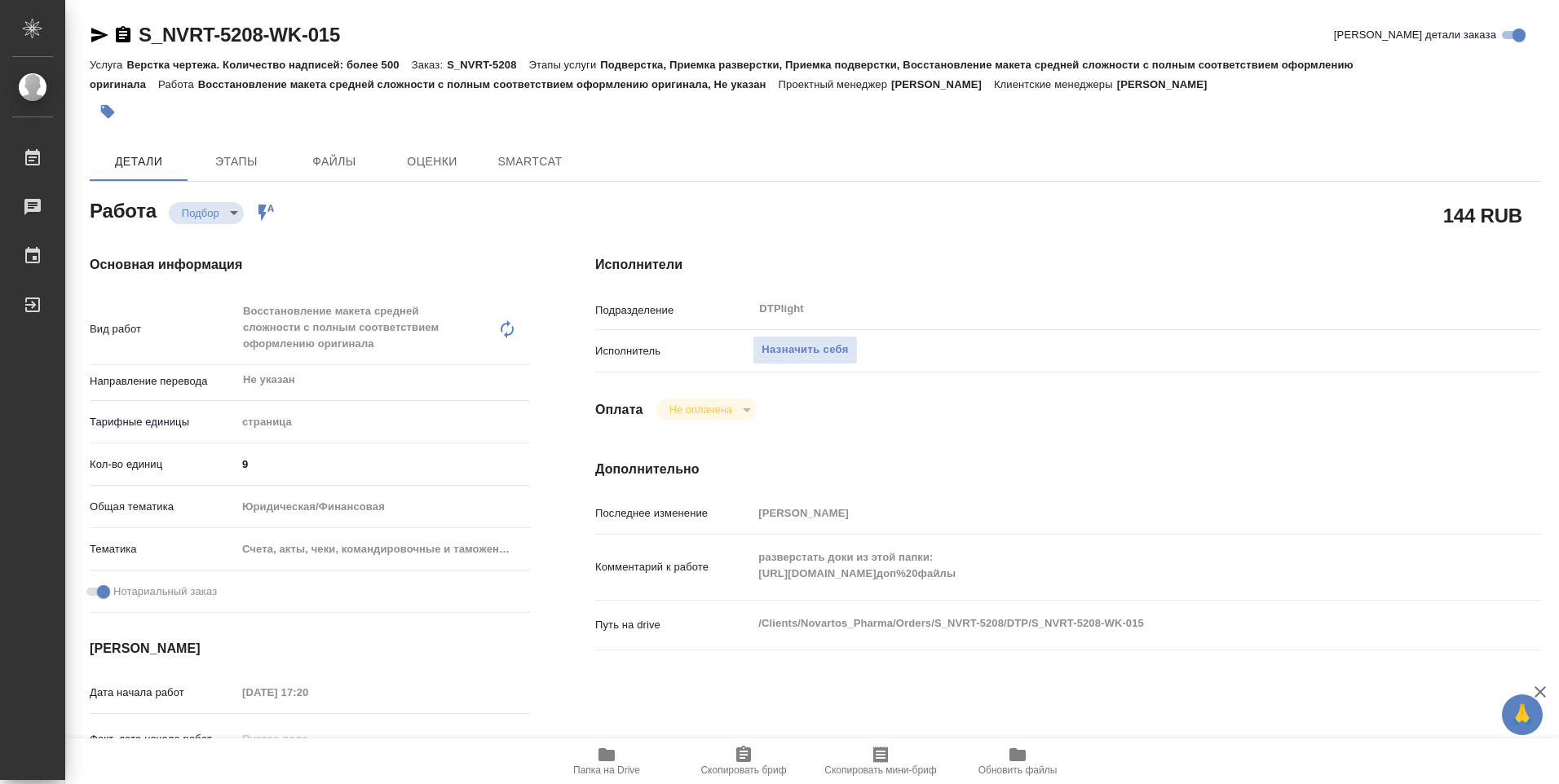
type textarea "x"
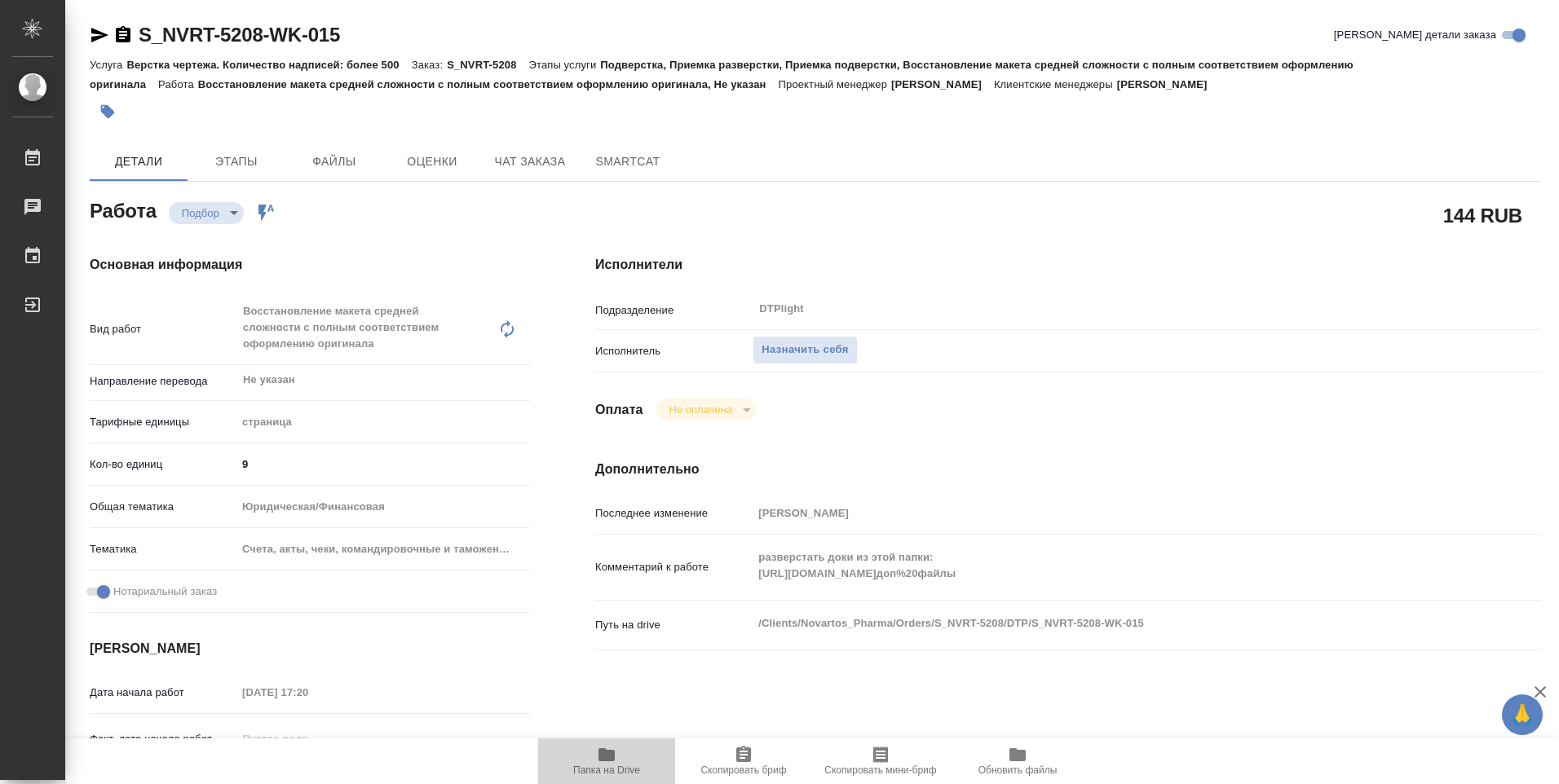
type textarea "x"
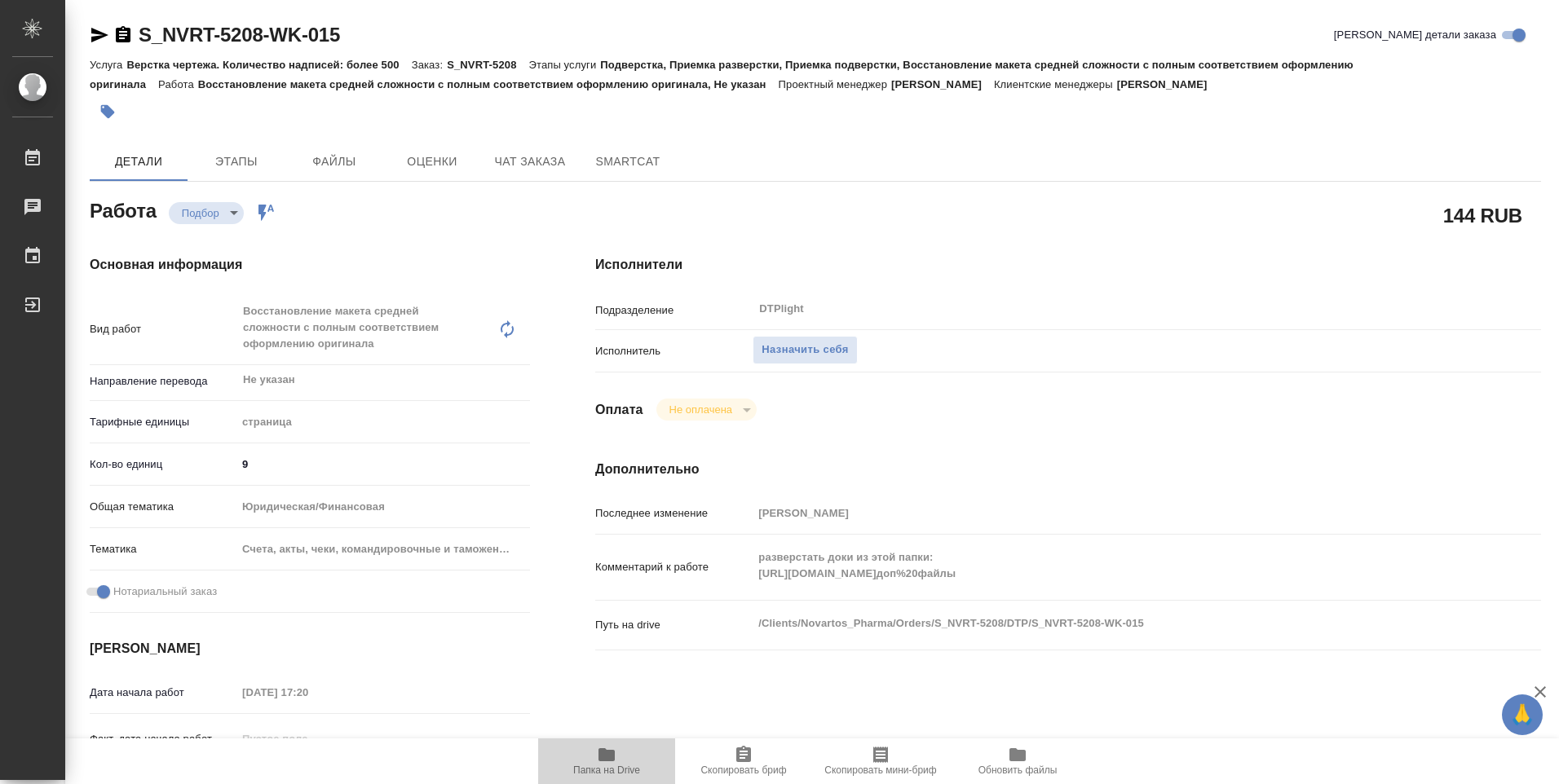
click at [600, 763] on icon "button" at bounding box center [607, 755] width 20 height 20
type textarea "x"
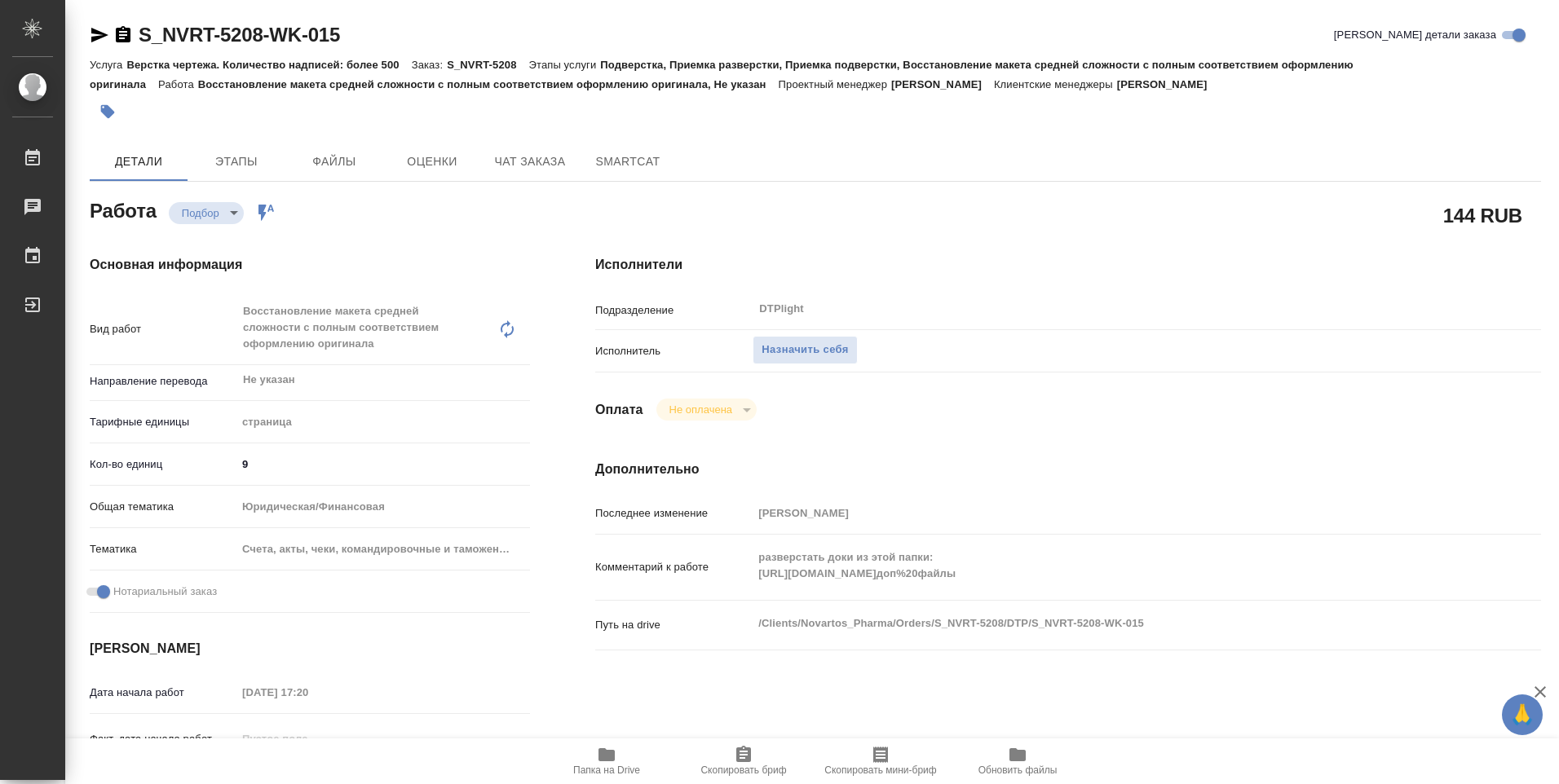
type textarea "x"
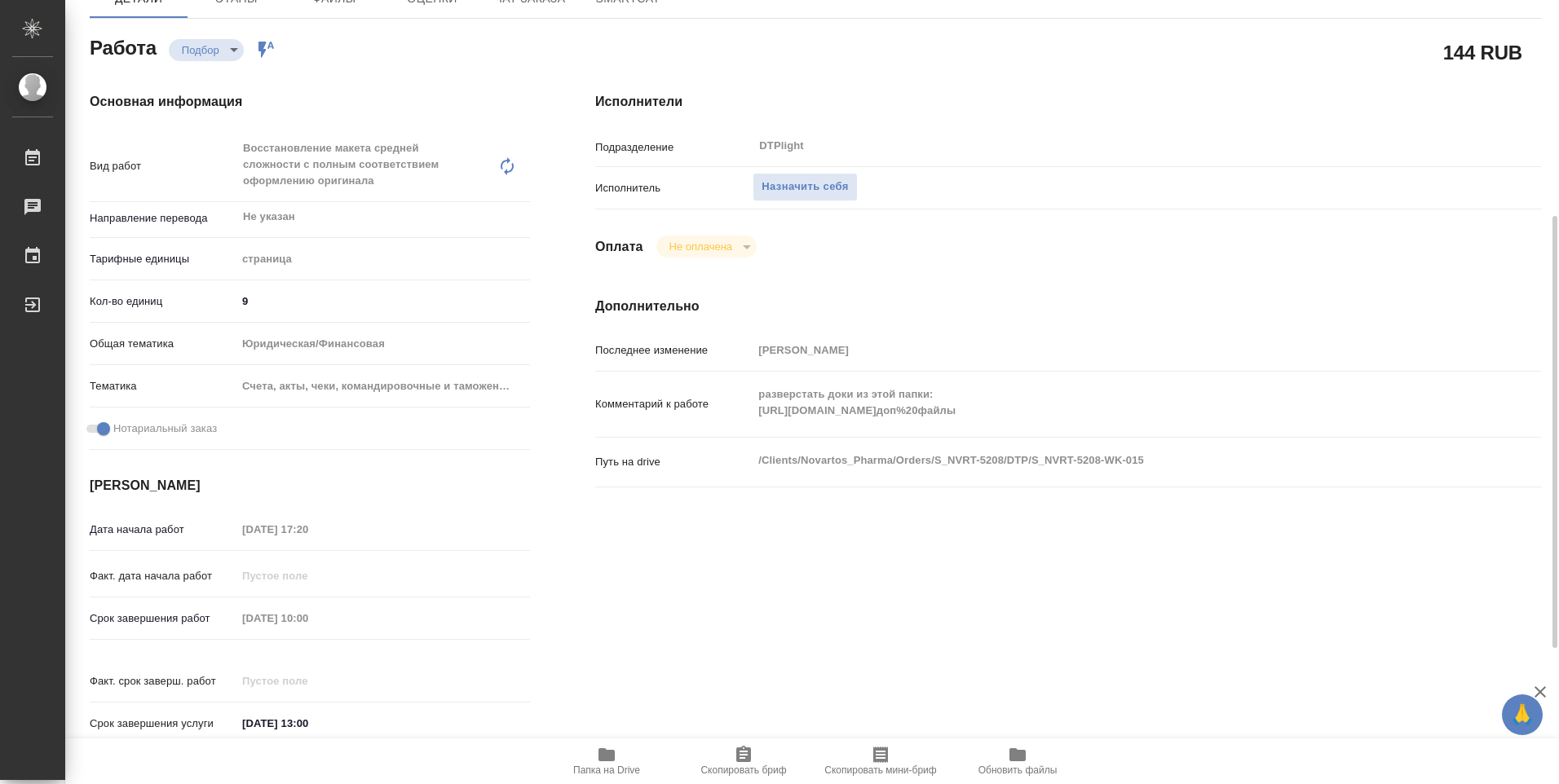
scroll to position [244, 0]
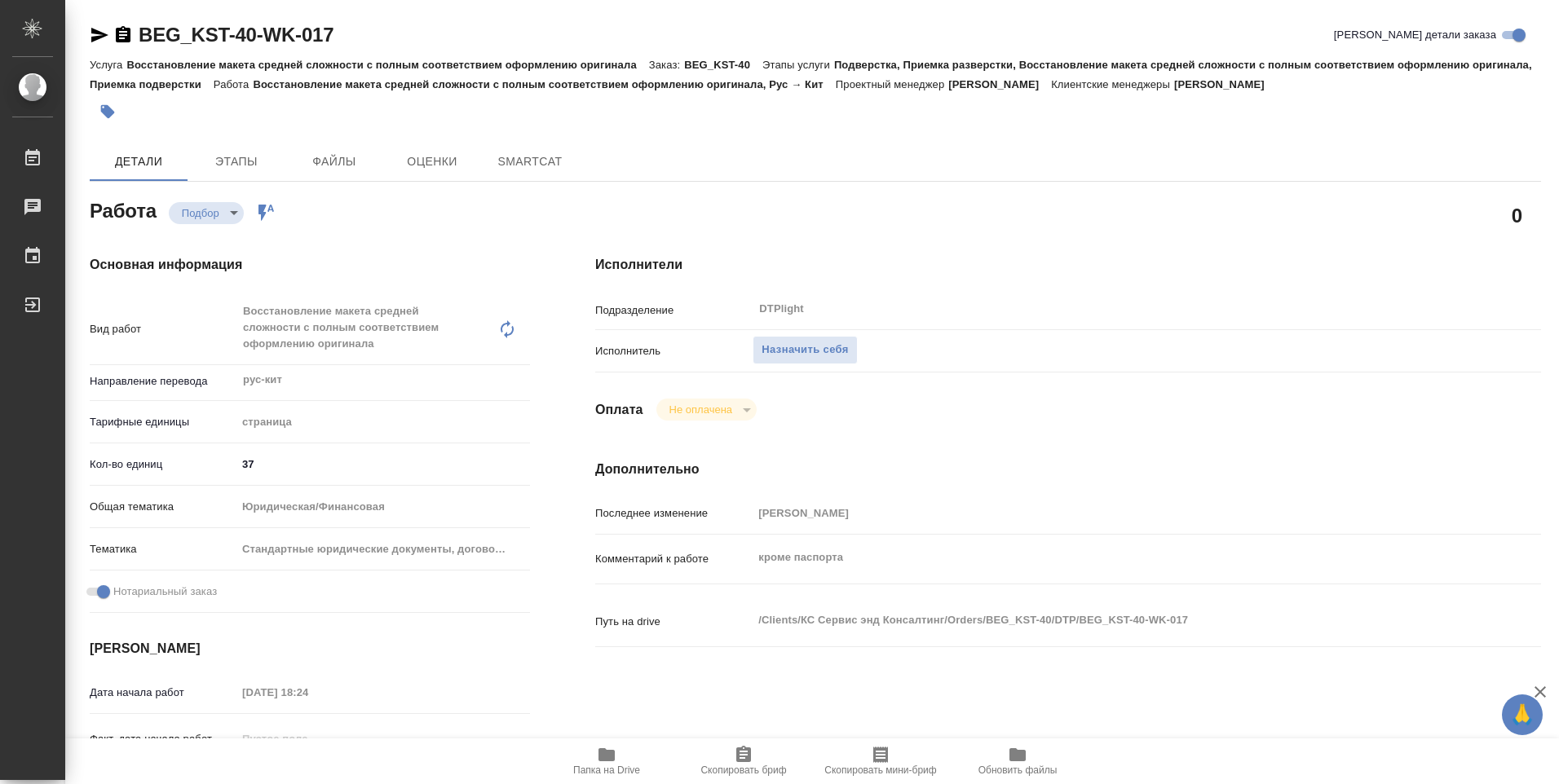
type textarea "x"
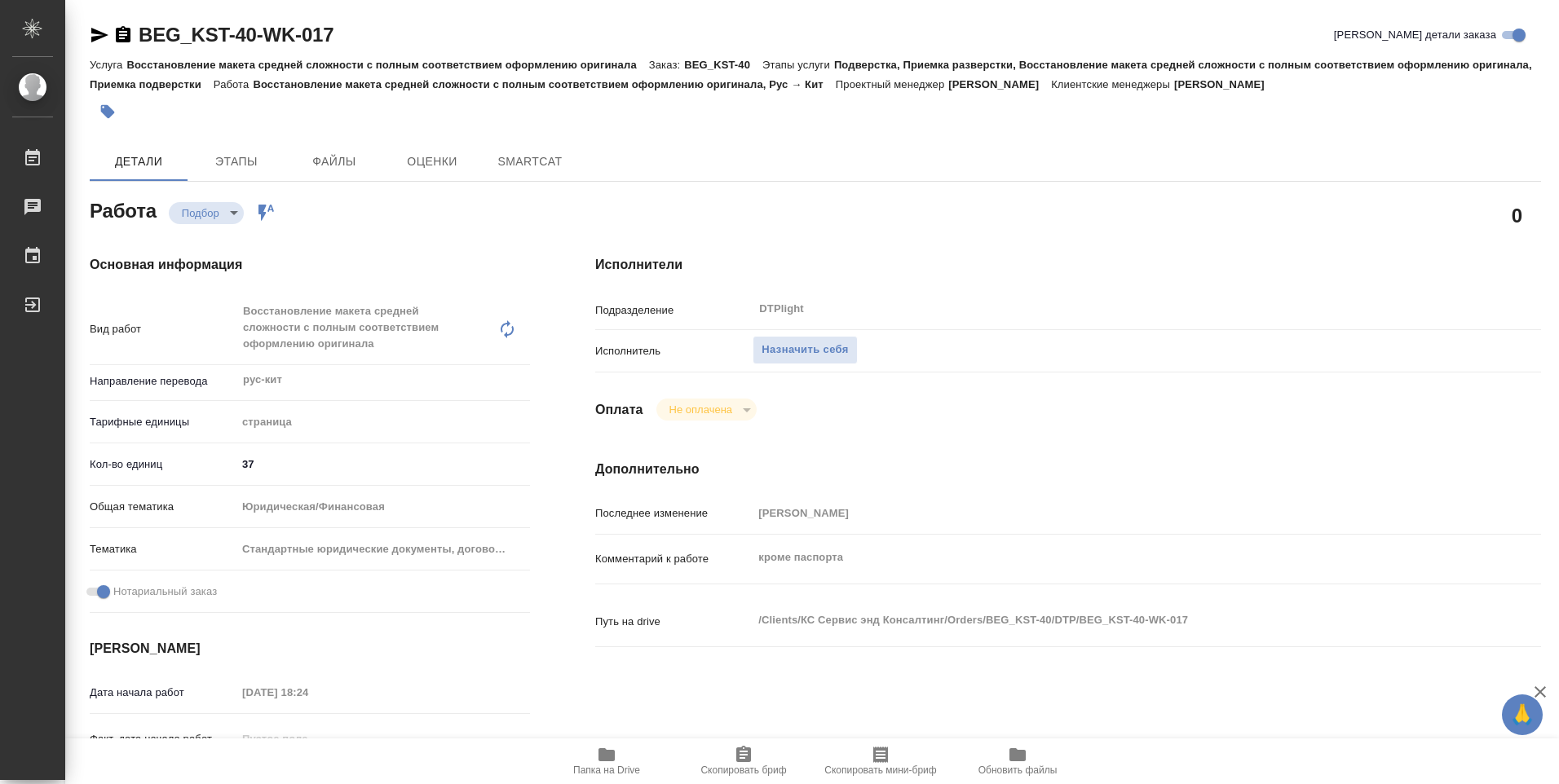
type textarea "x"
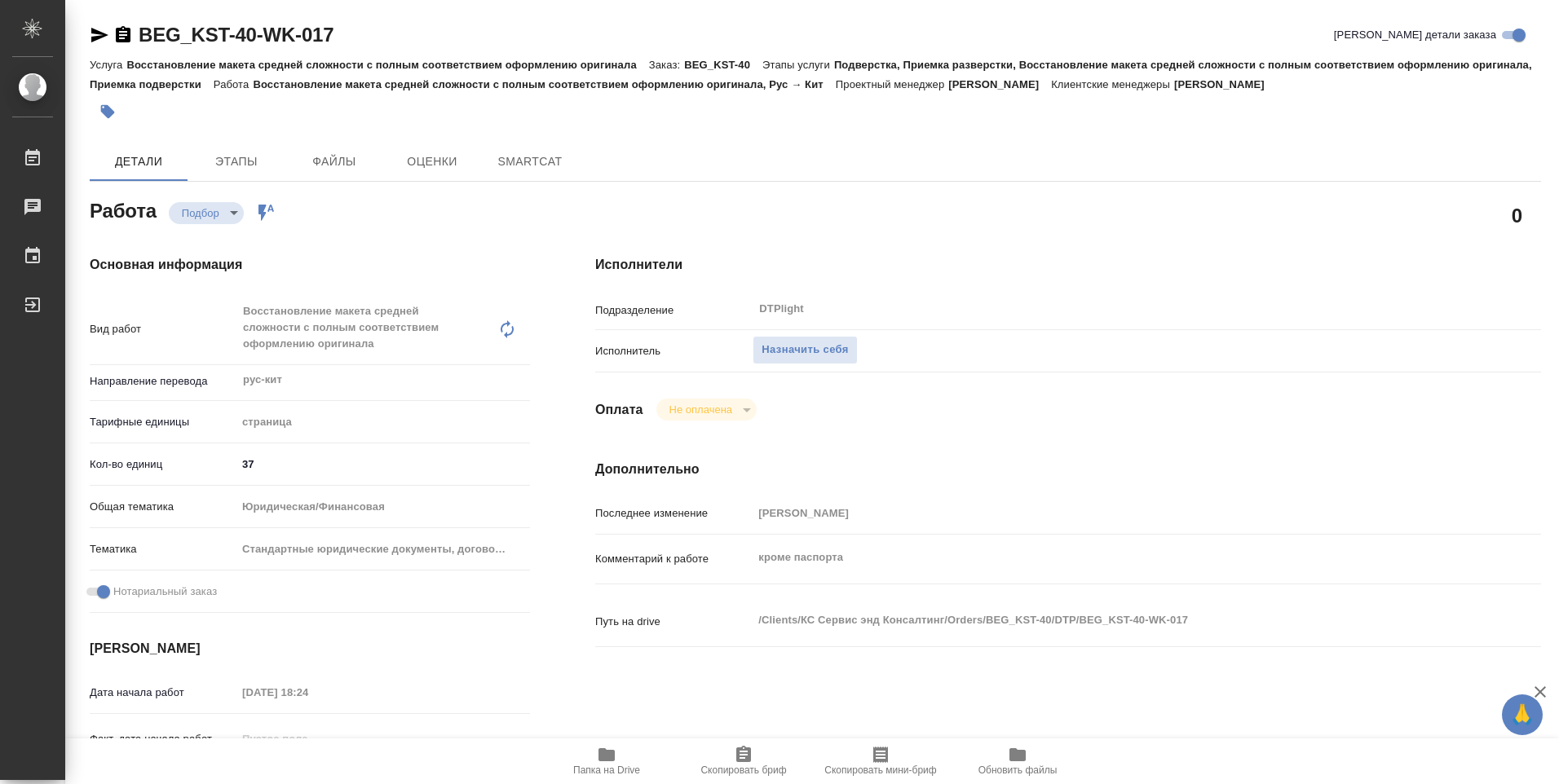
type textarea "x"
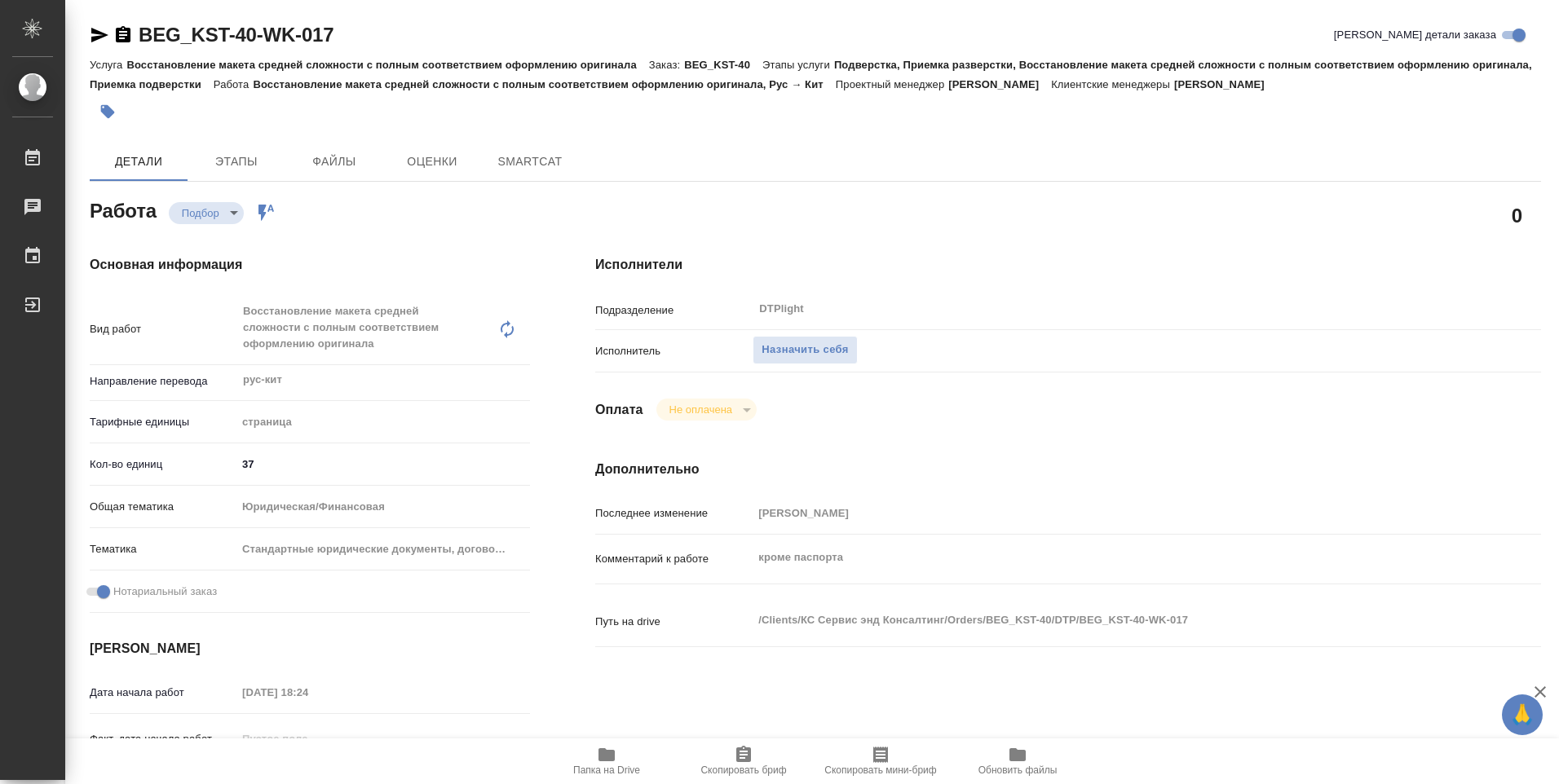
type textarea "x"
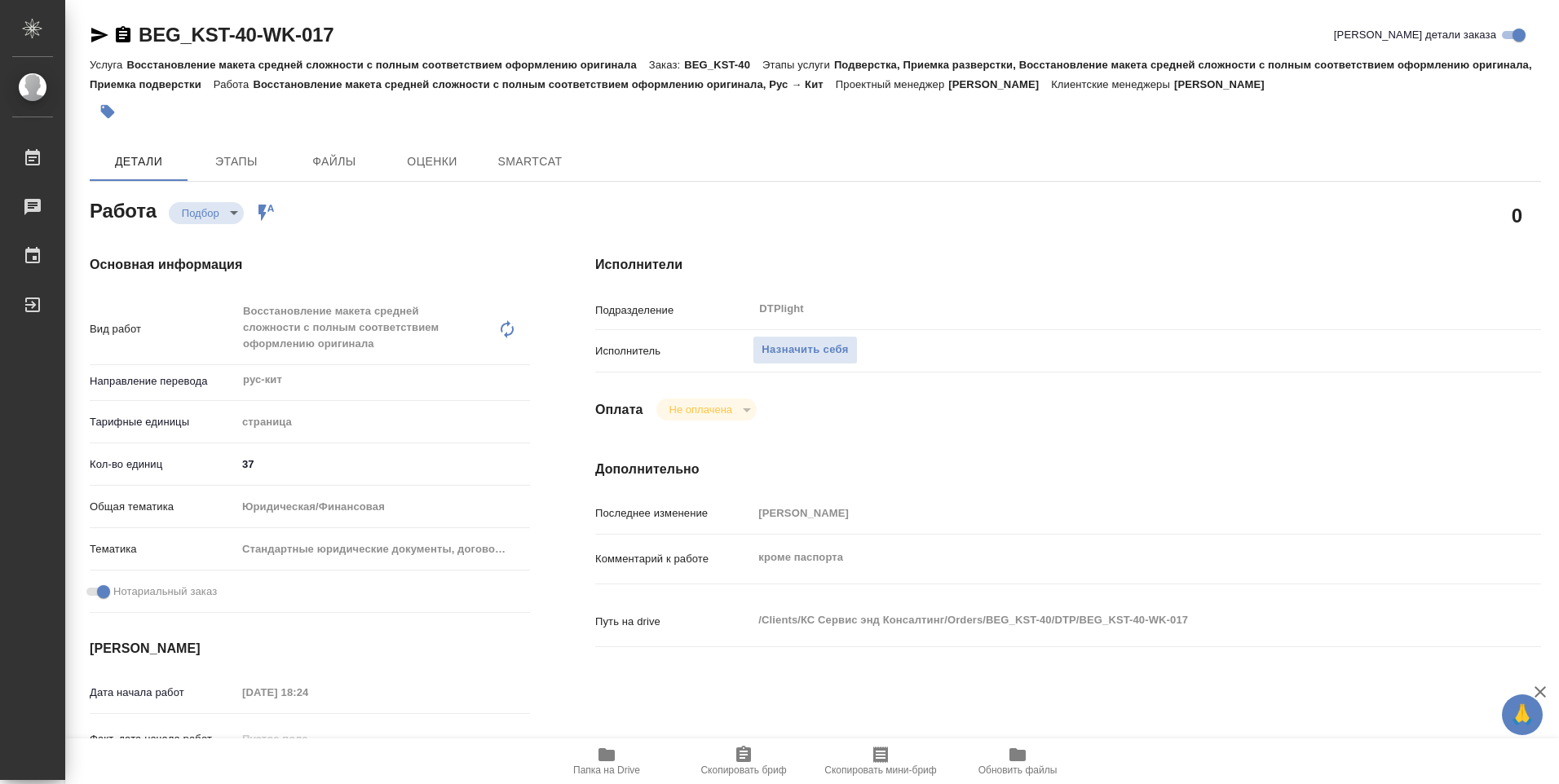
type textarea "x"
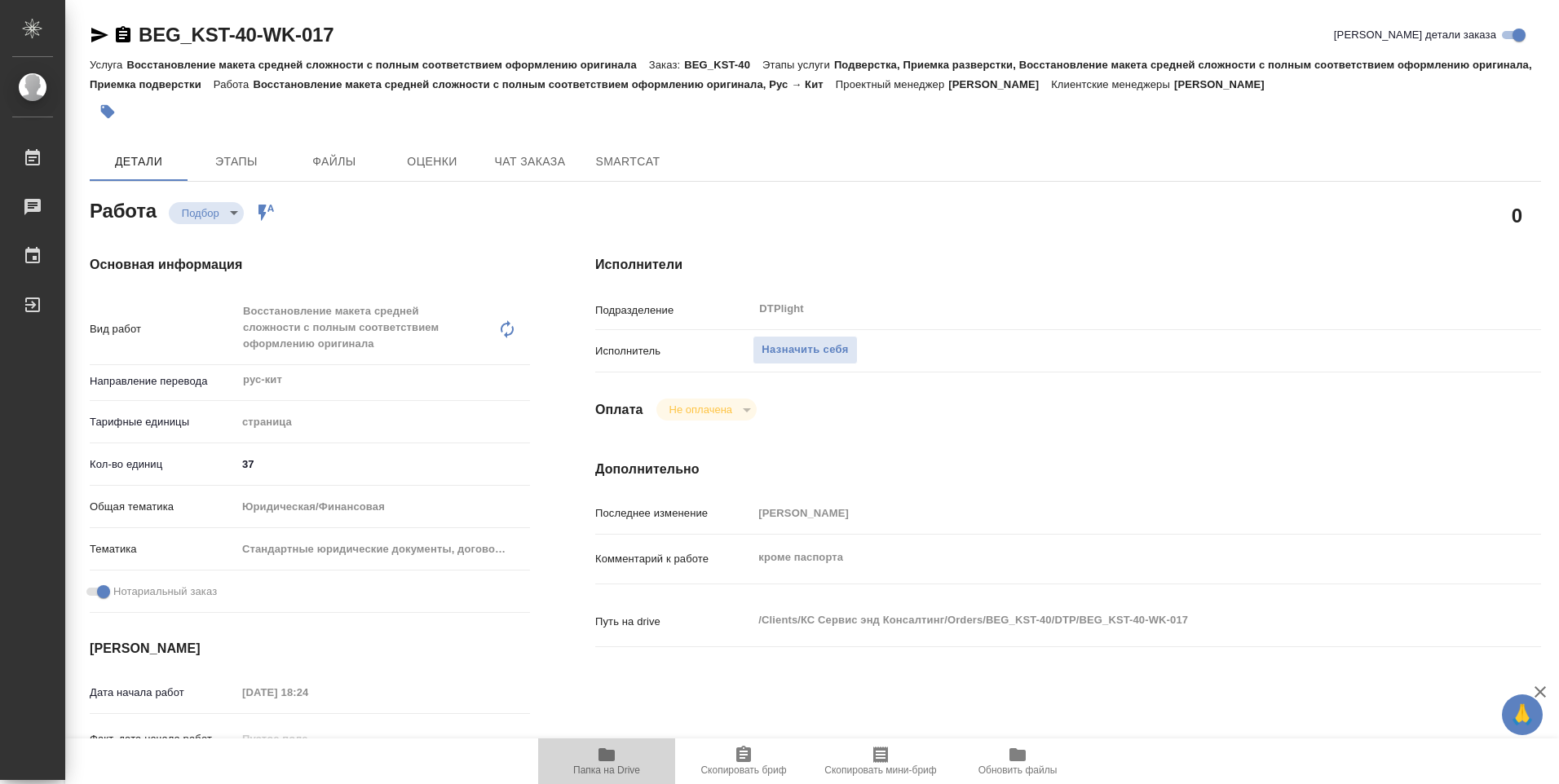
click at [616, 762] on span "Папка на Drive" at bounding box center [606, 760] width 117 height 31
type textarea "x"
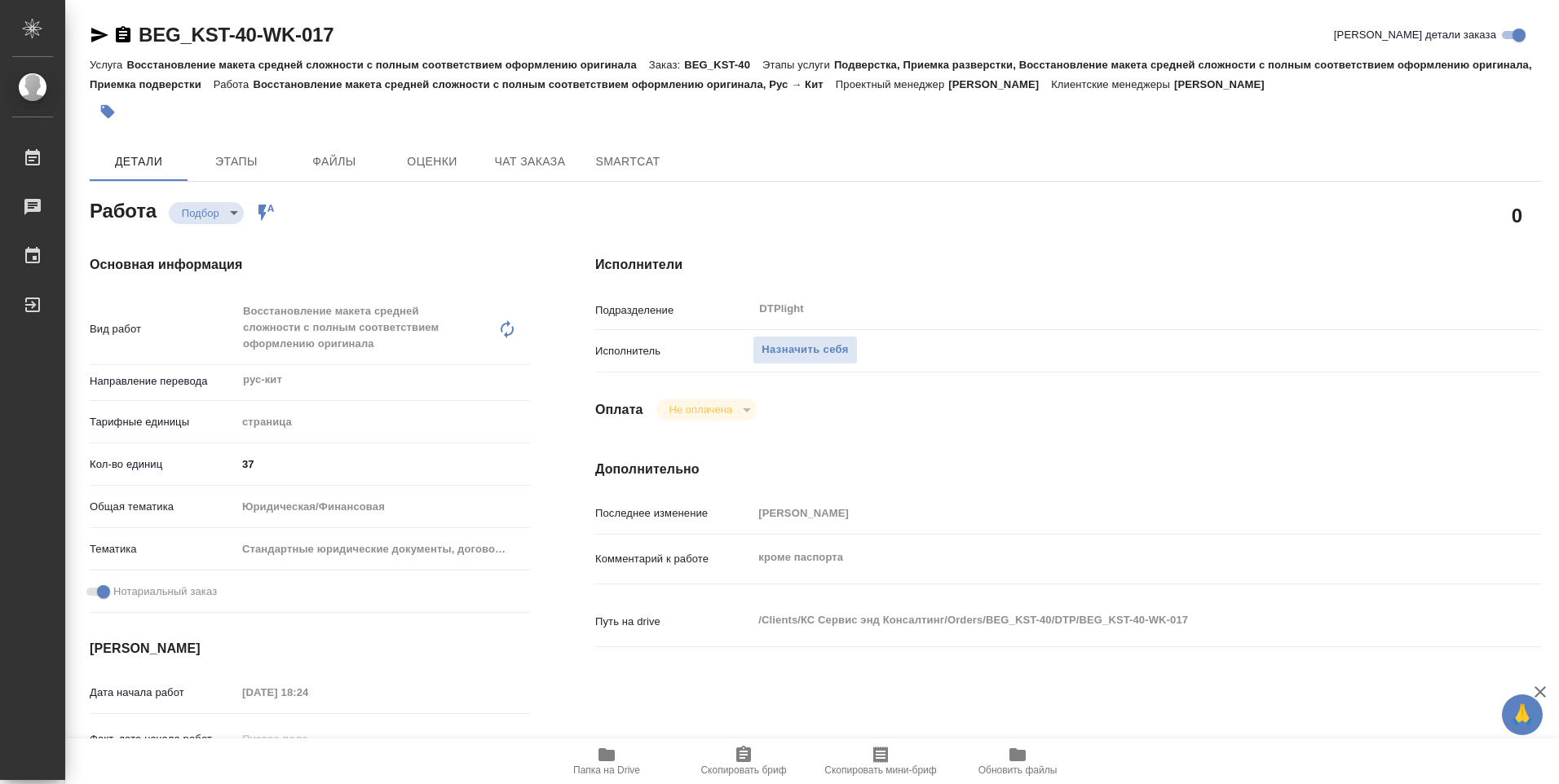
type textarea "x"
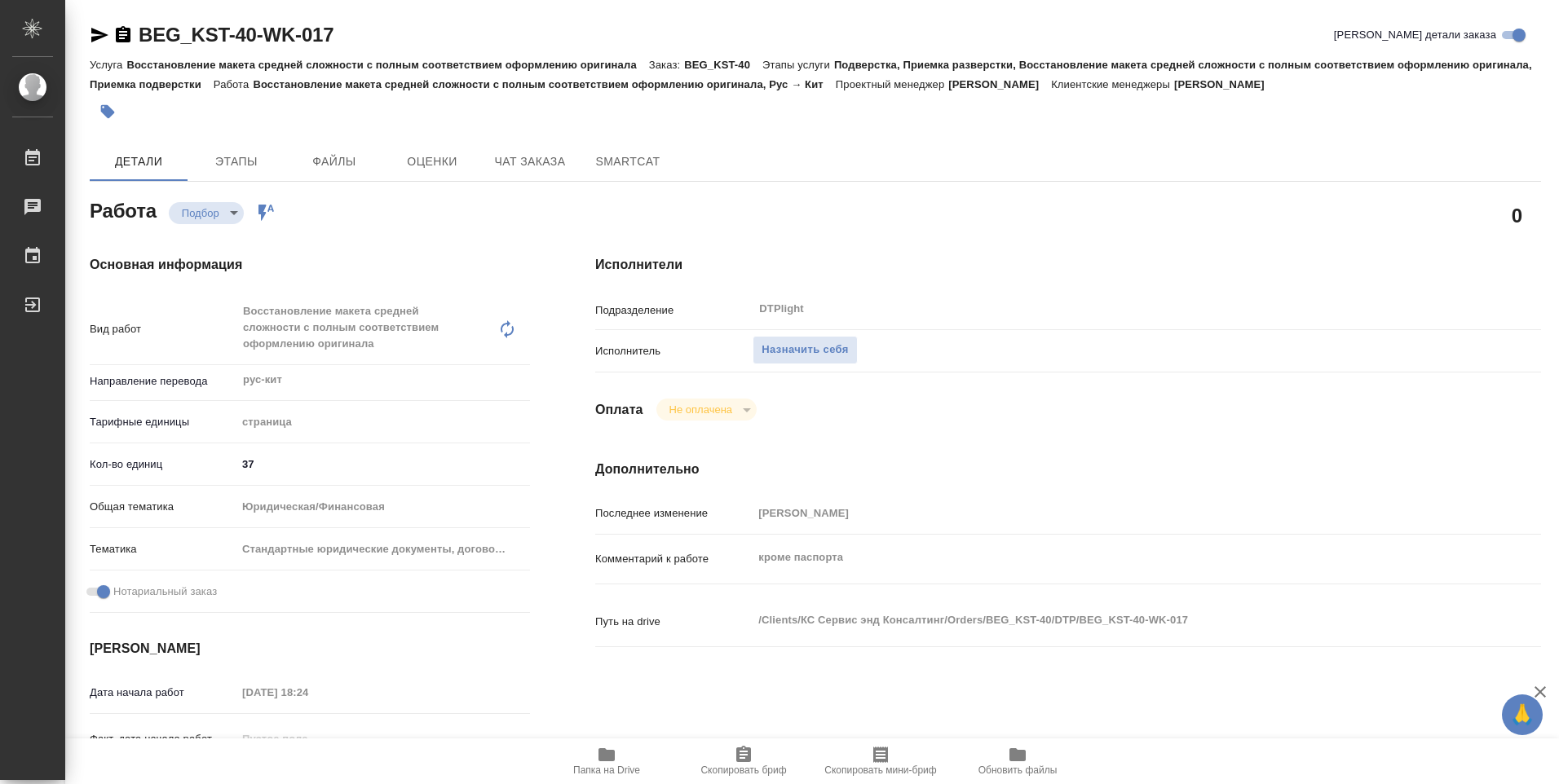
type textarea "x"
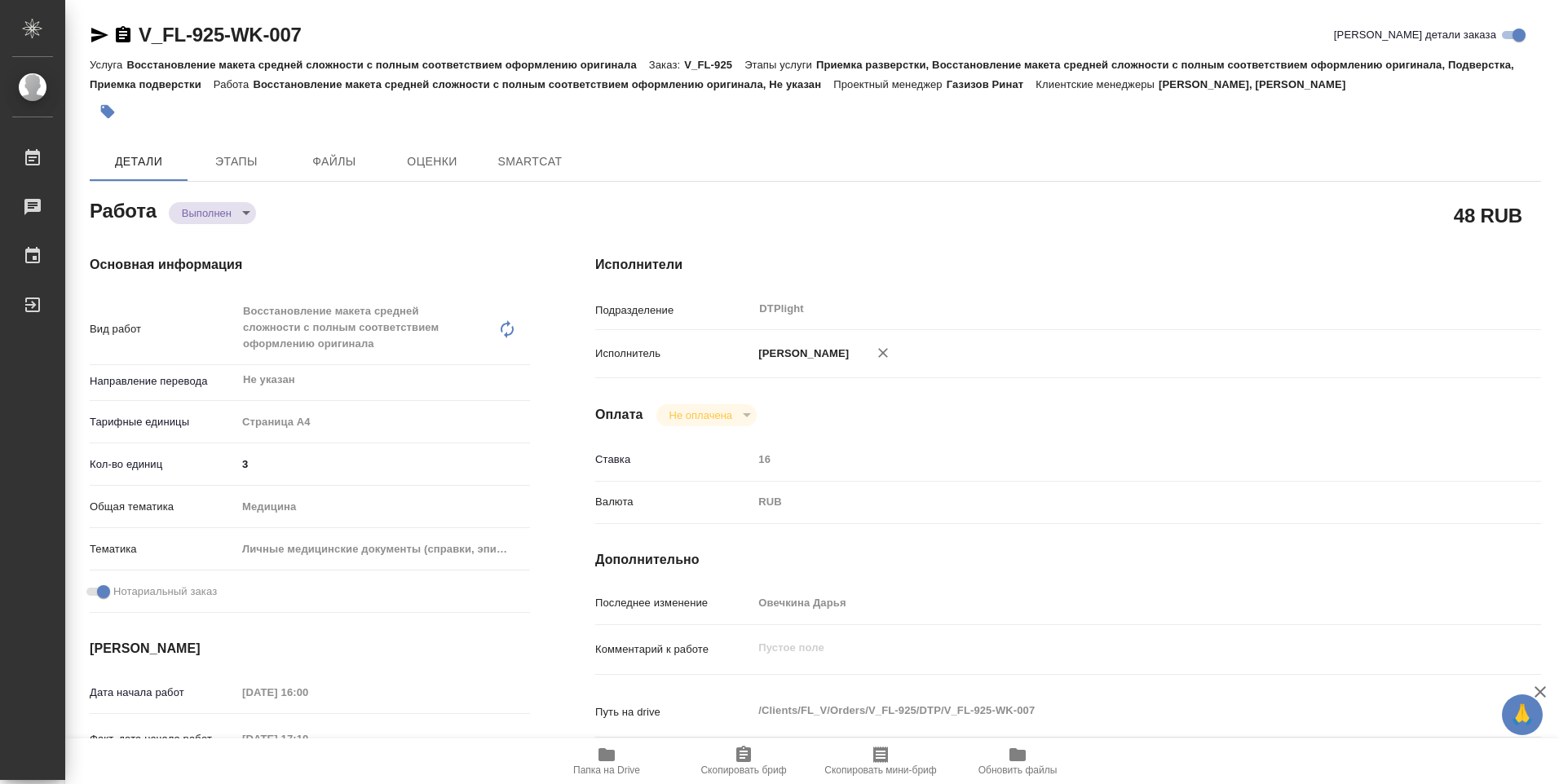
type textarea "x"
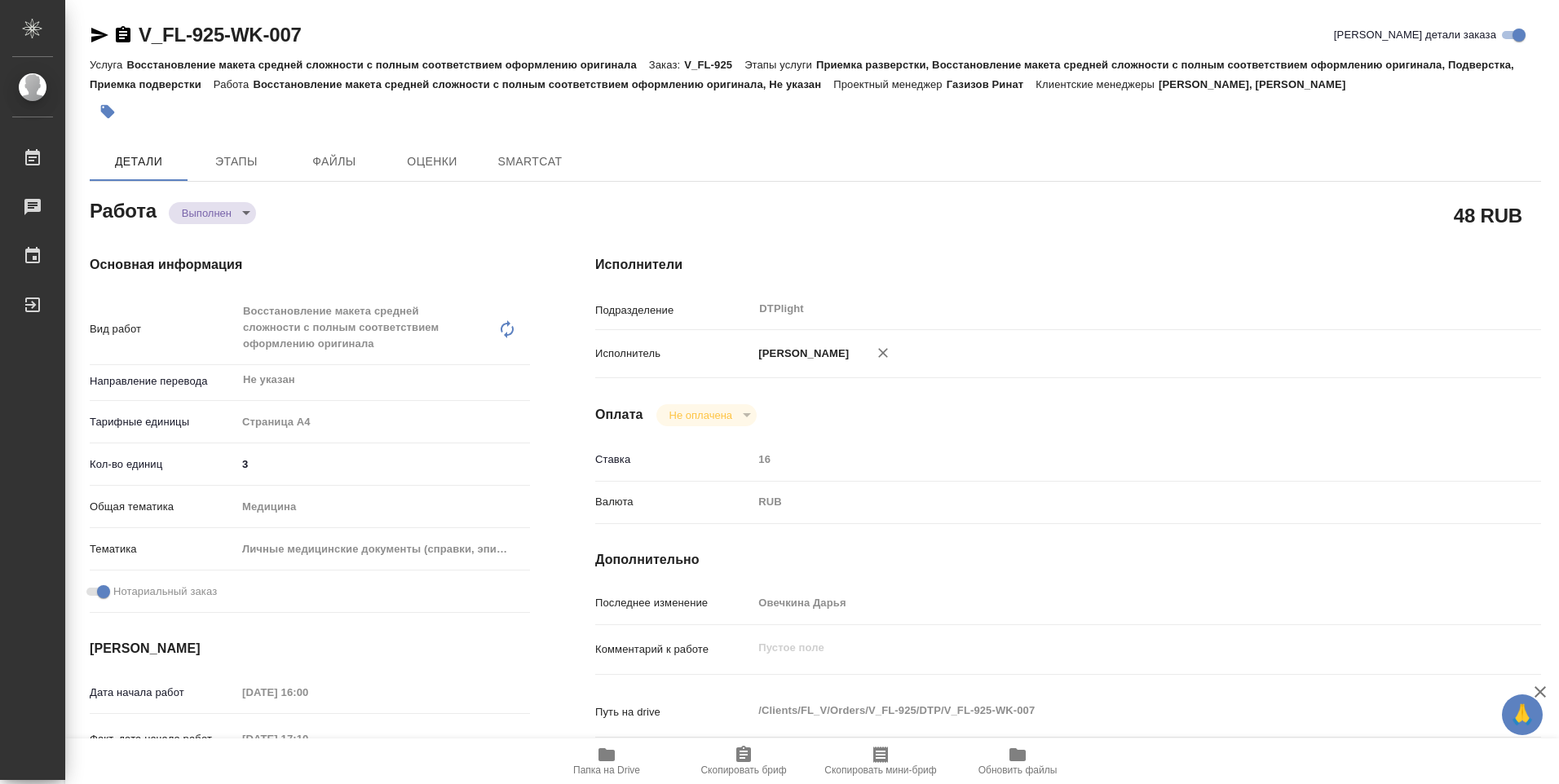
type textarea "x"
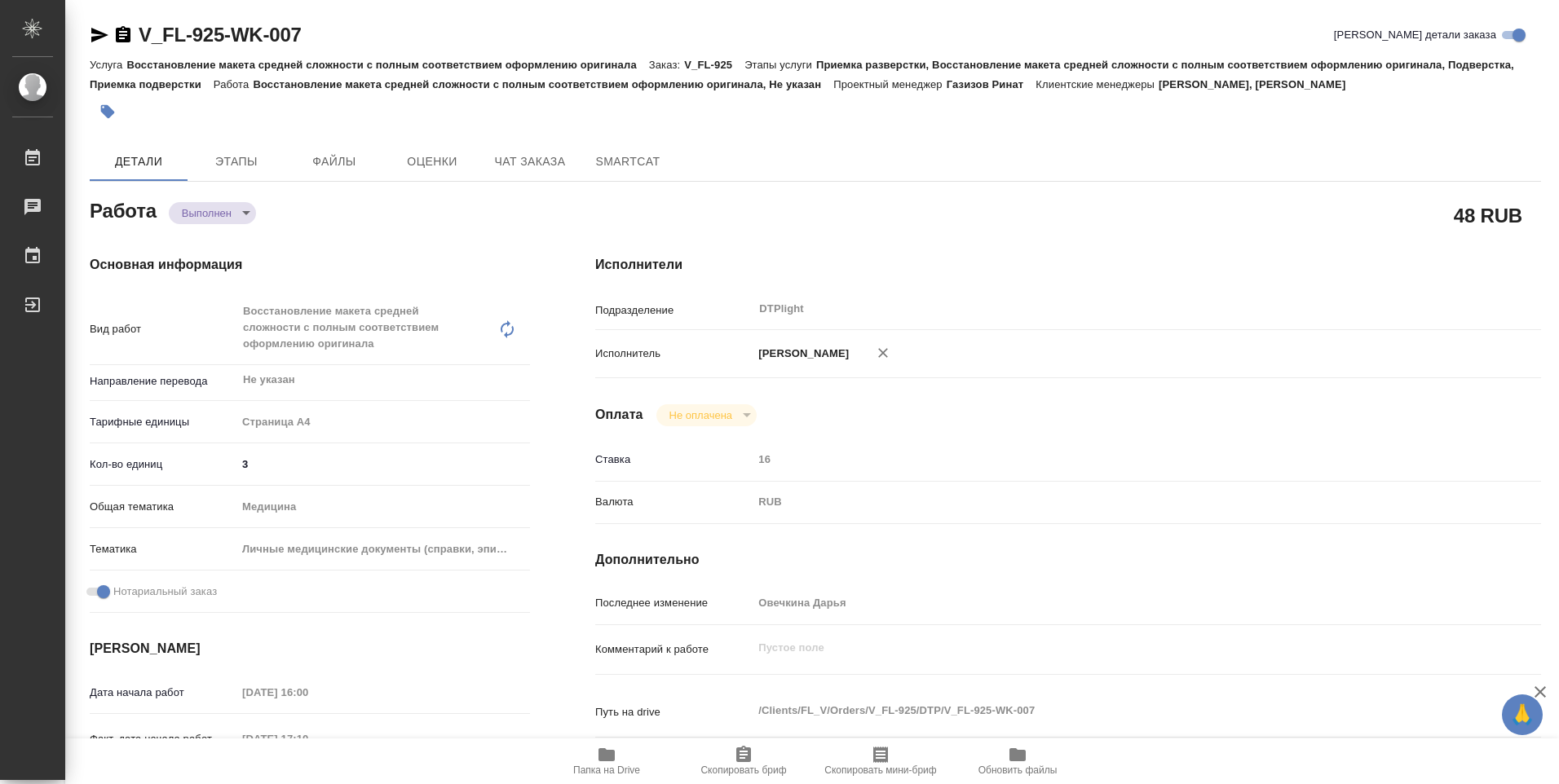
type textarea "x"
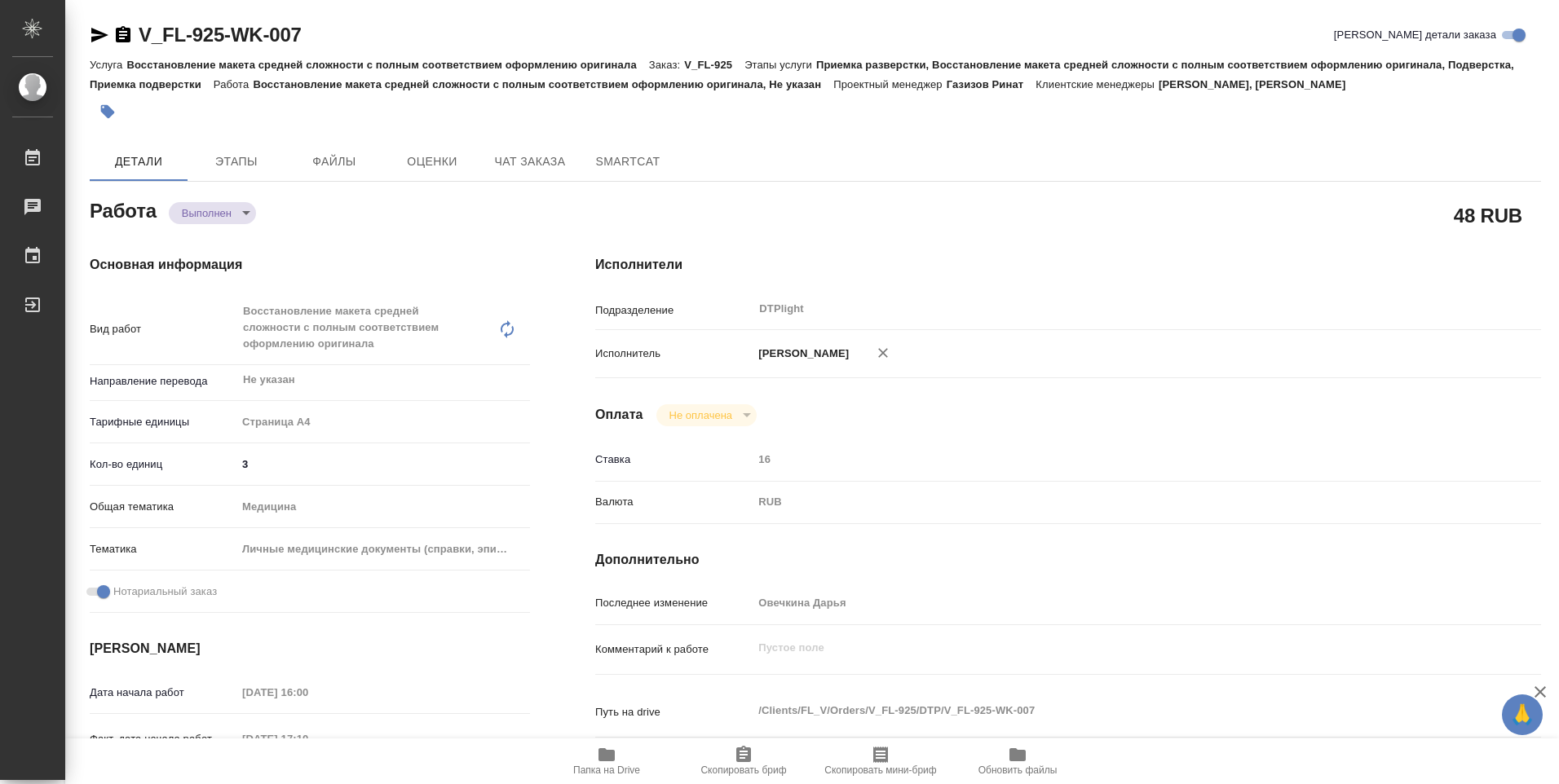
type textarea "x"
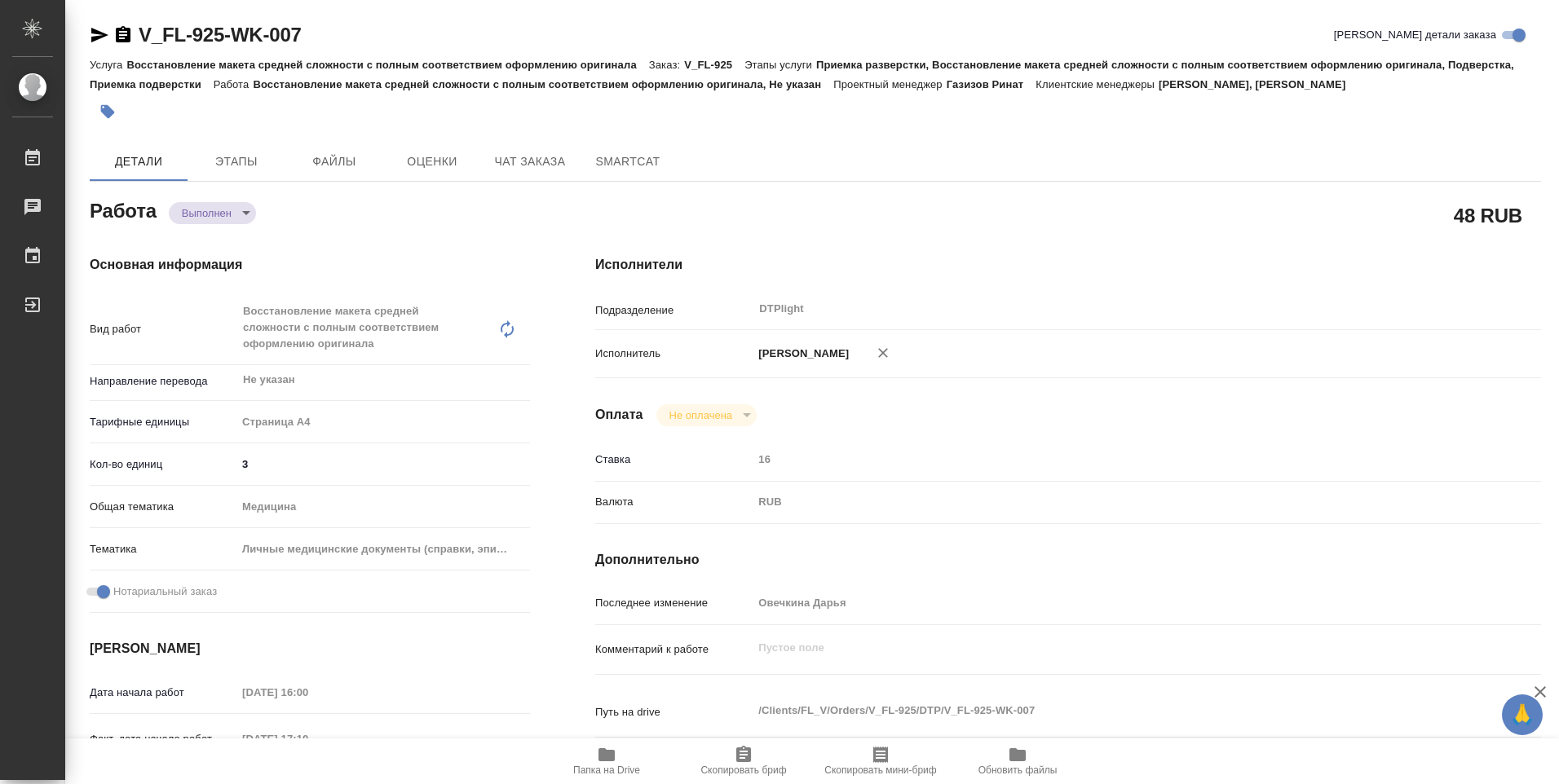
type textarea "x"
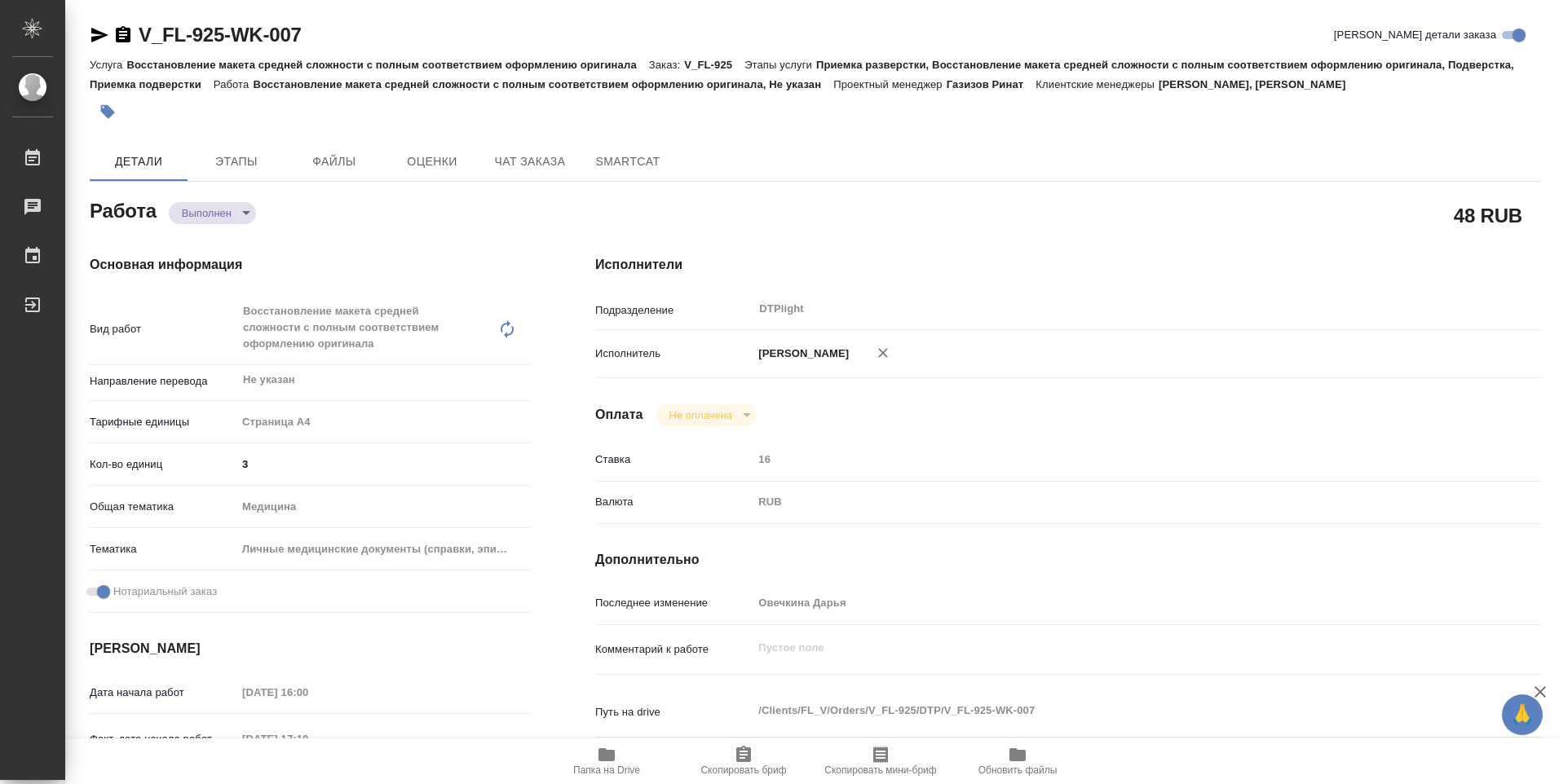
type textarea "x"
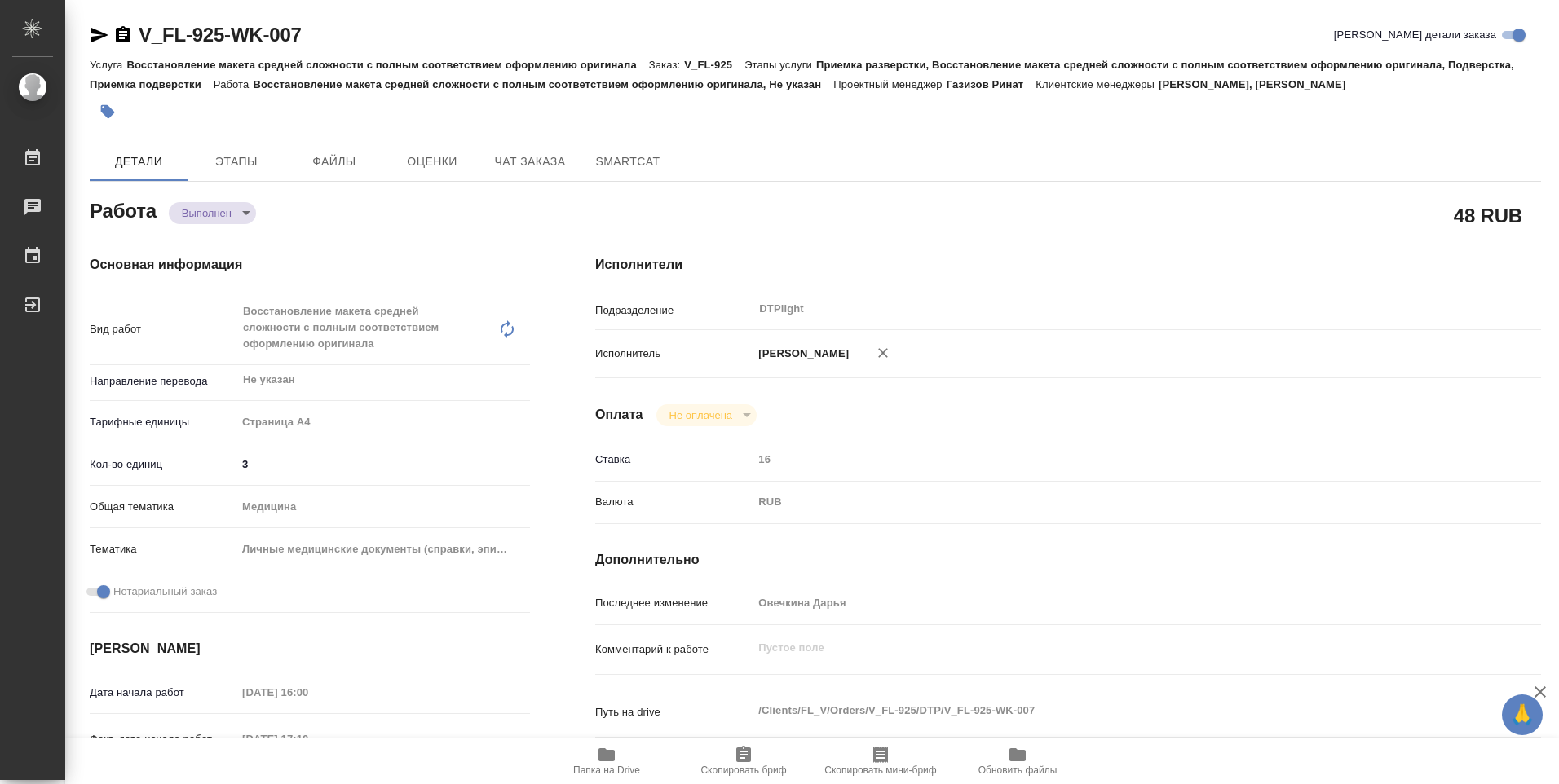
type textarea "x"
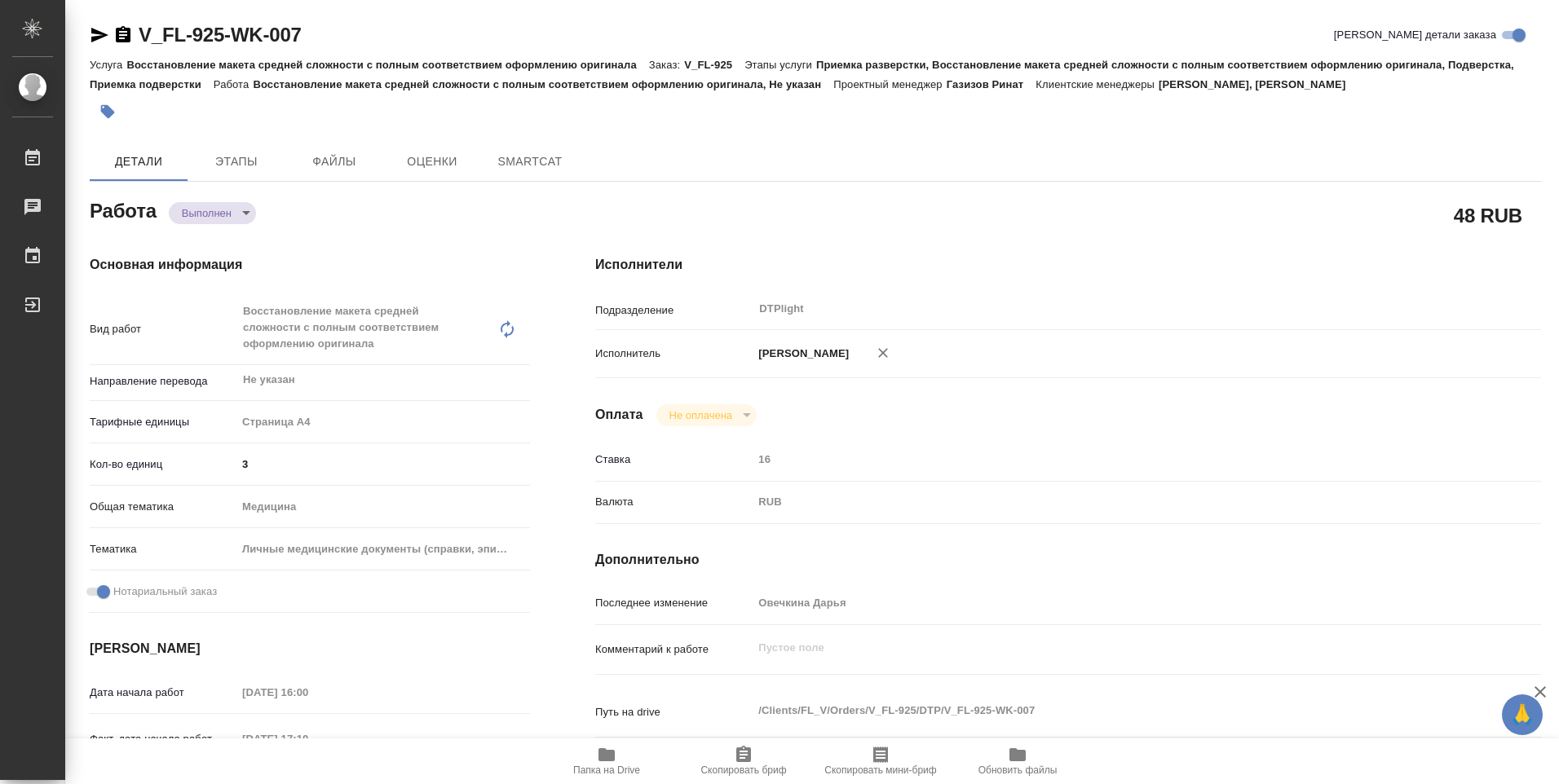
type textarea "x"
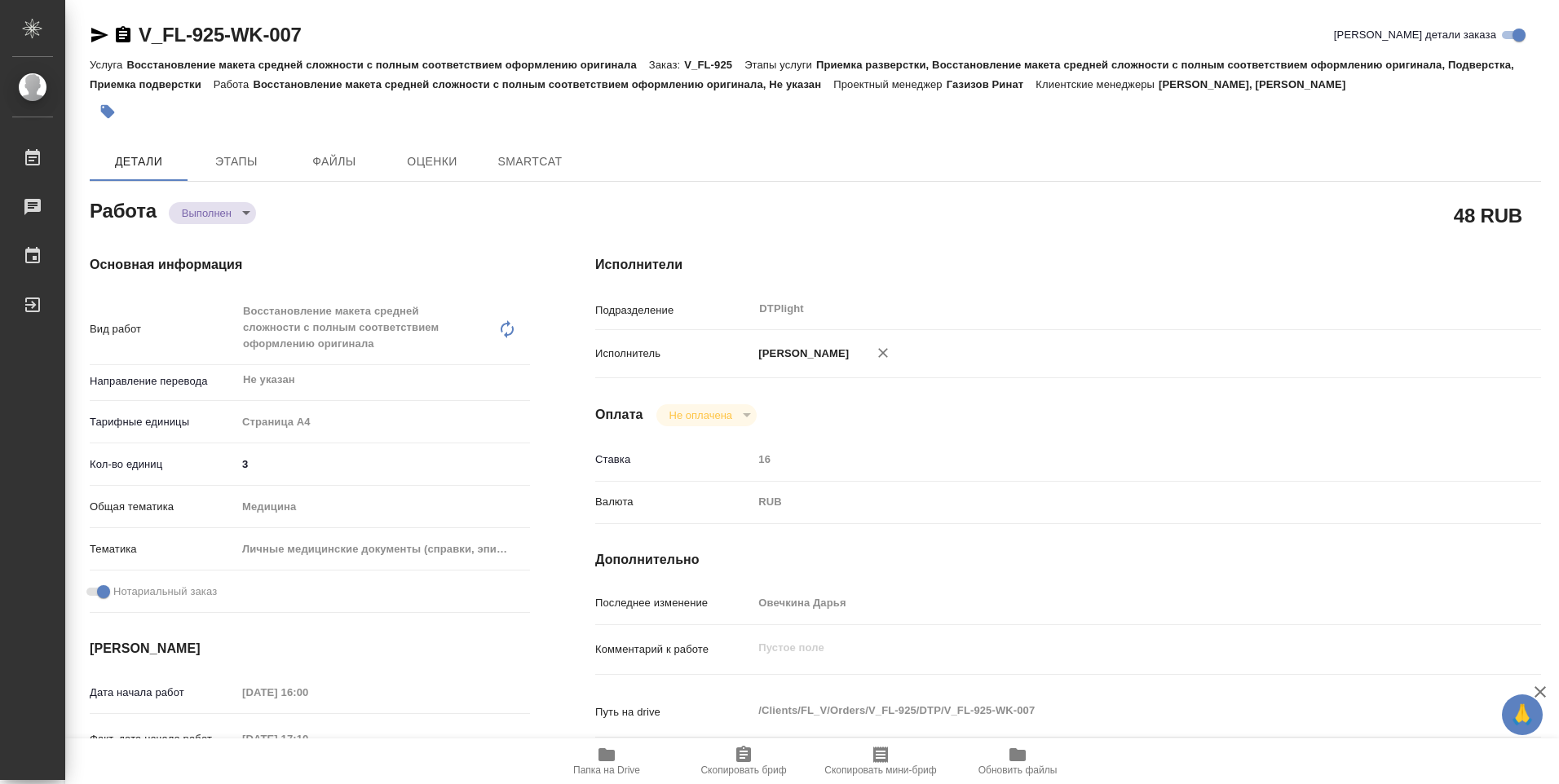
type textarea "x"
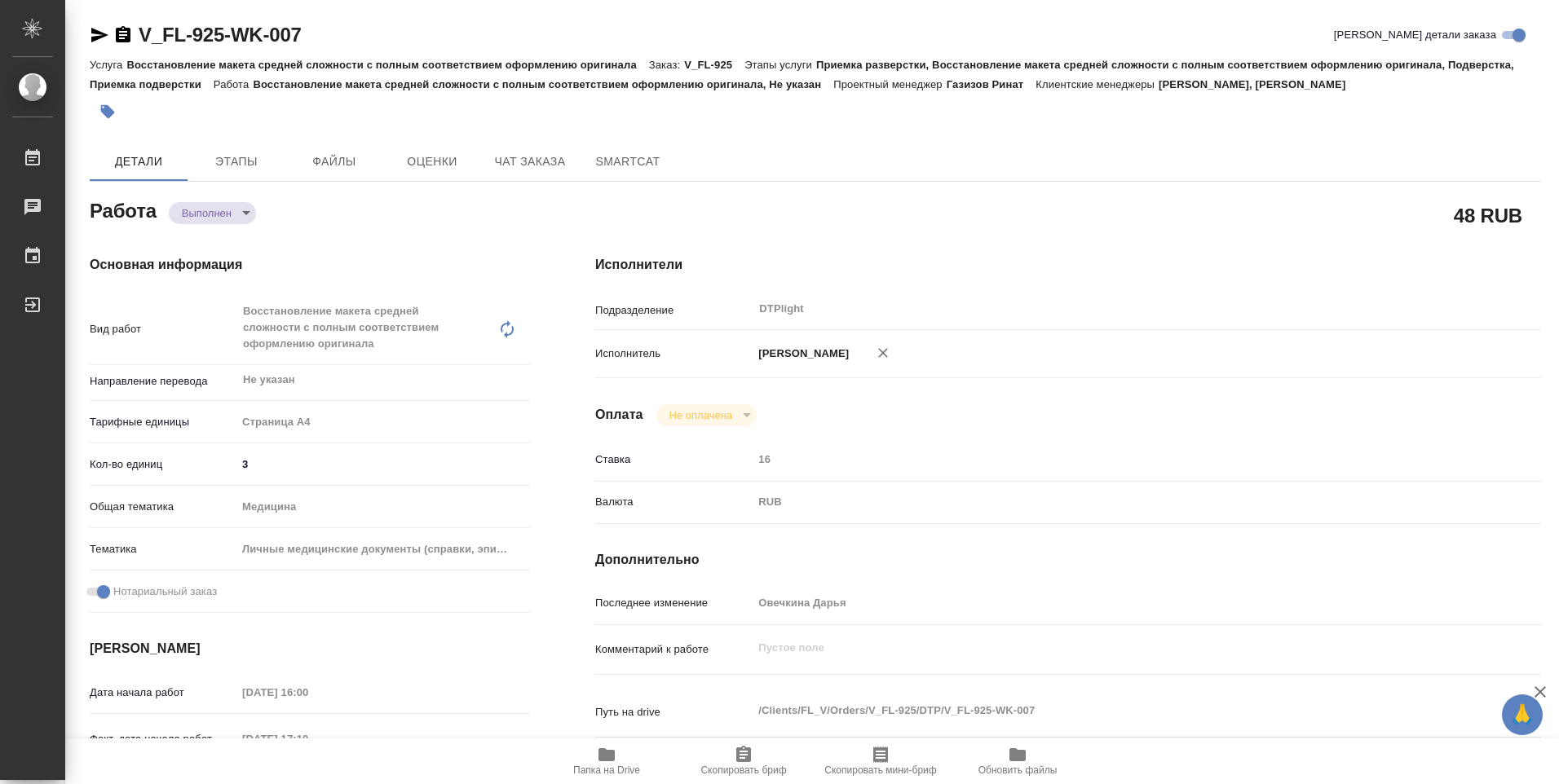
type textarea "x"
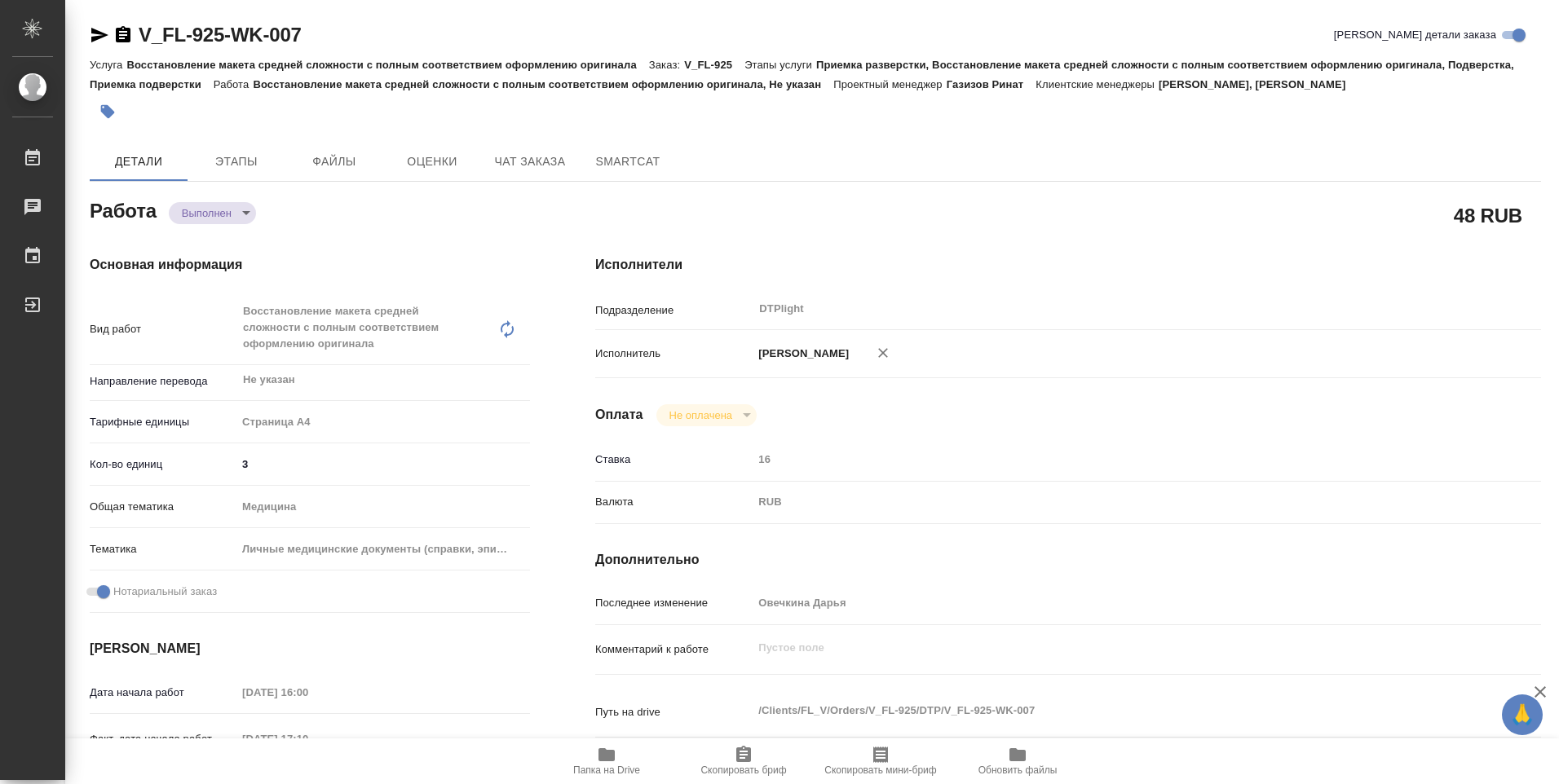
type textarea "x"
